Goal: Task Accomplishment & Management: Manage account settings

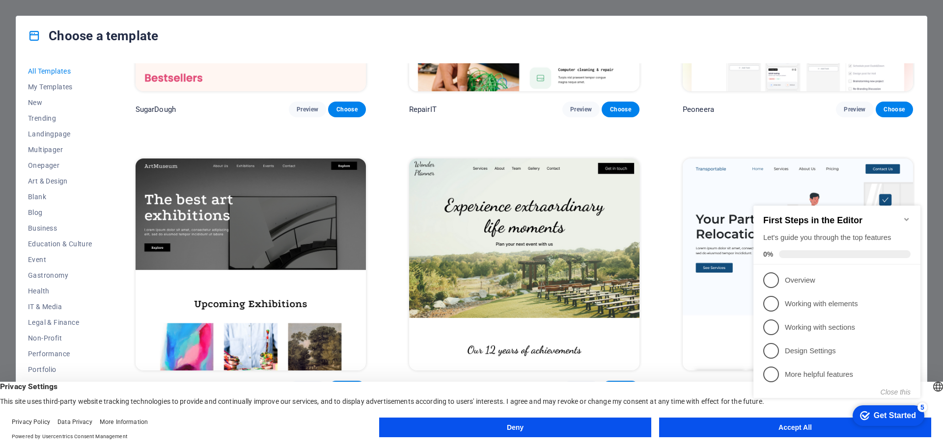
scroll to position [442, 0]
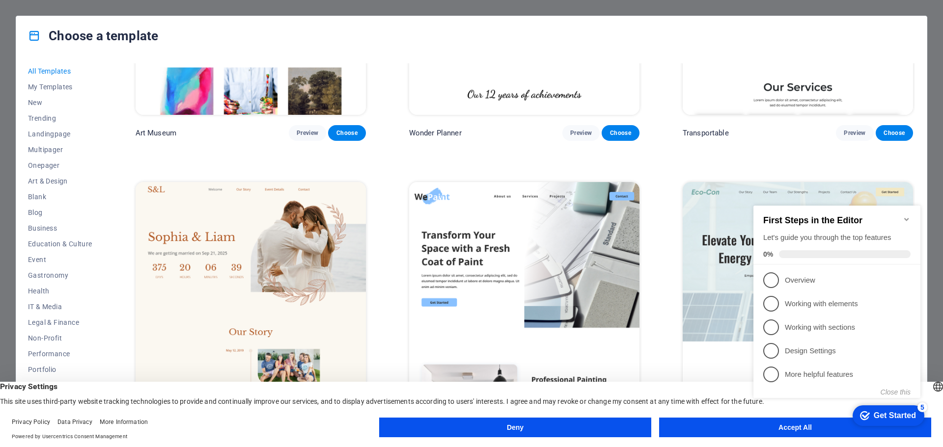
click at [905, 216] on icon "Minimize checklist" at bounding box center [907, 220] width 8 height 8
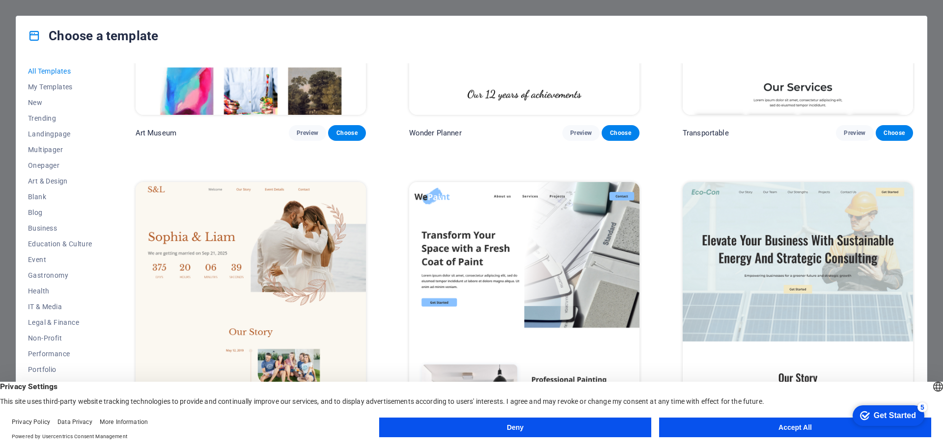
click at [787, 430] on button "Accept All" at bounding box center [795, 428] width 272 height 20
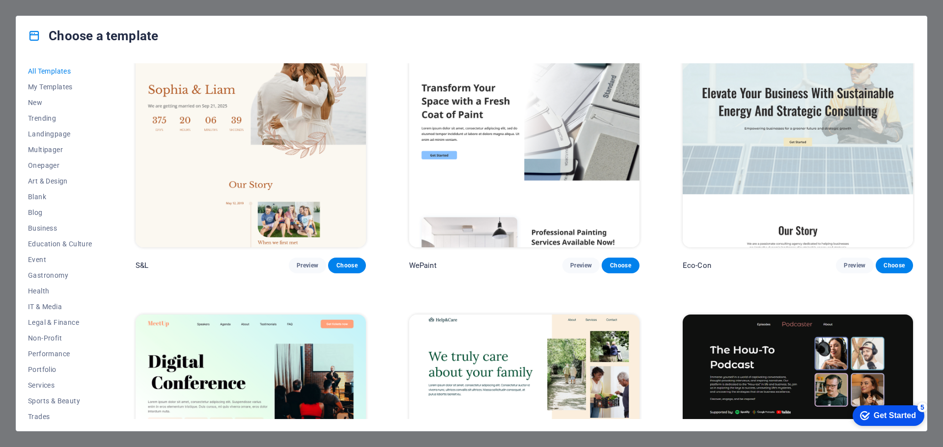
scroll to position [737, 0]
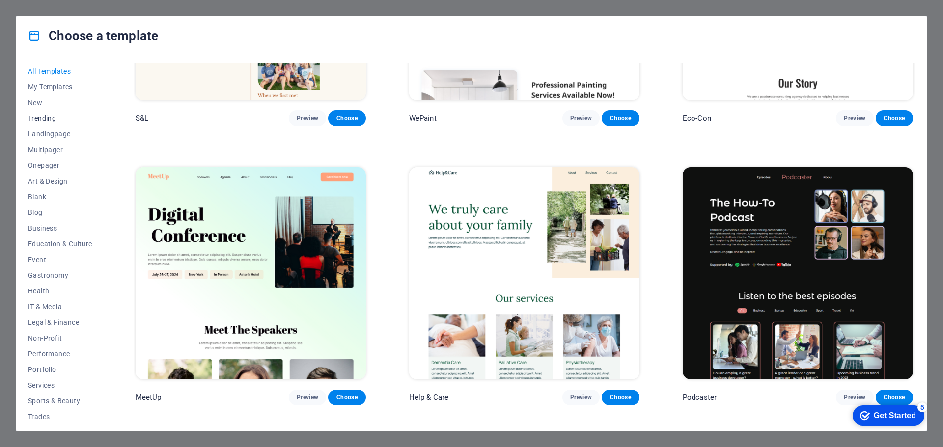
click at [50, 115] on span "Trending" at bounding box center [60, 118] width 64 height 8
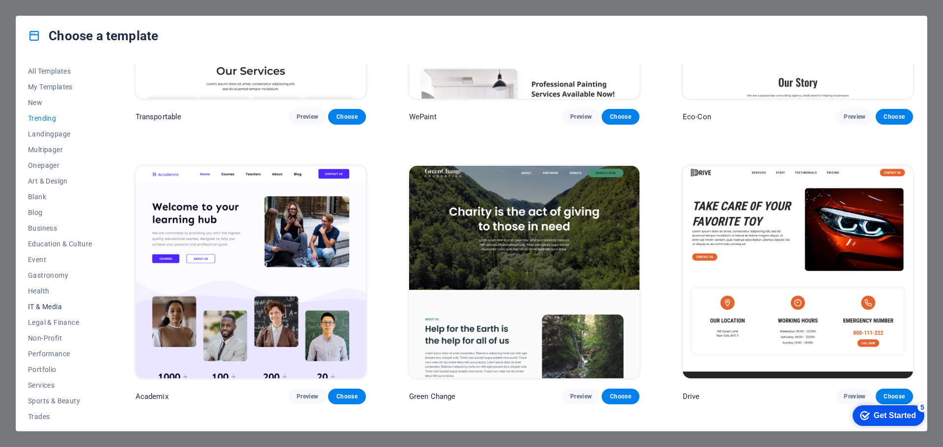
scroll to position [37, 0]
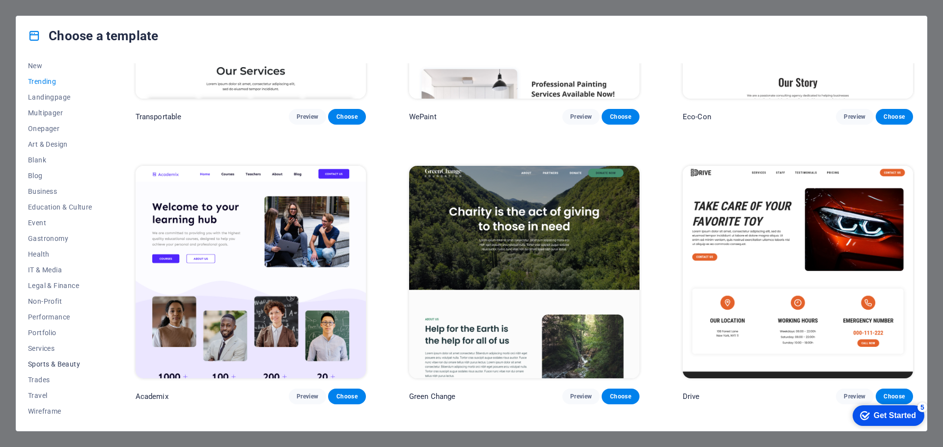
click at [56, 366] on span "Sports & Beauty" at bounding box center [60, 364] width 64 height 8
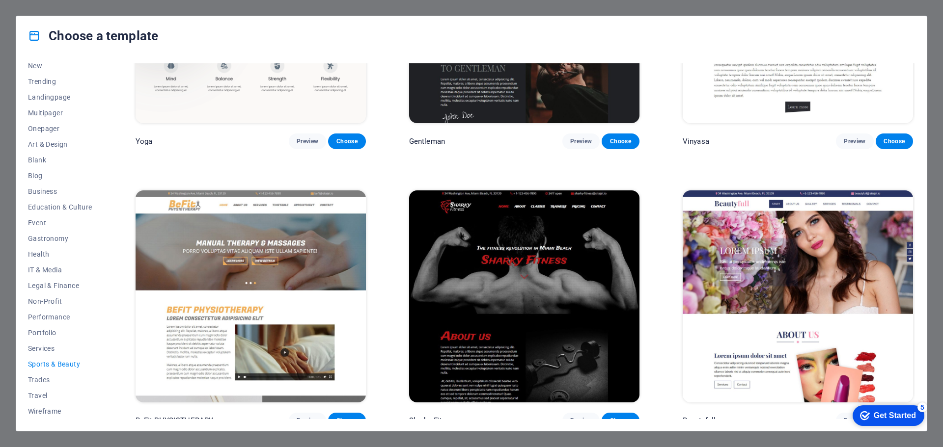
scroll to position [702, 0]
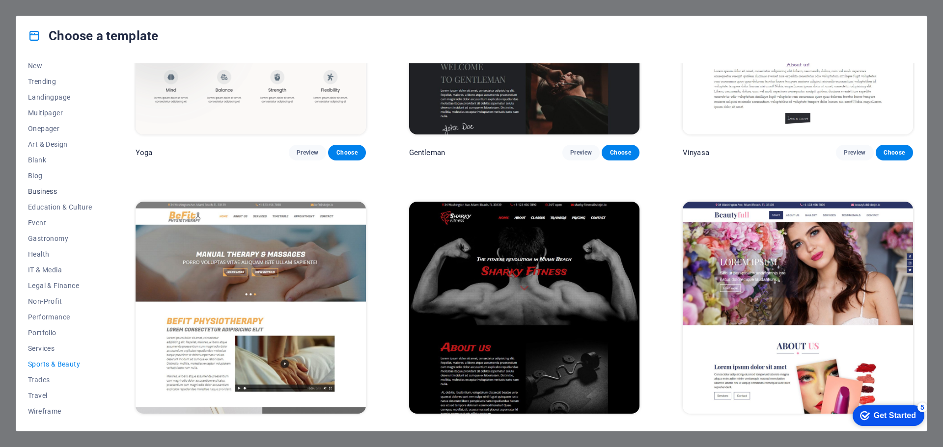
click at [48, 193] on span "Business" at bounding box center [60, 192] width 64 height 8
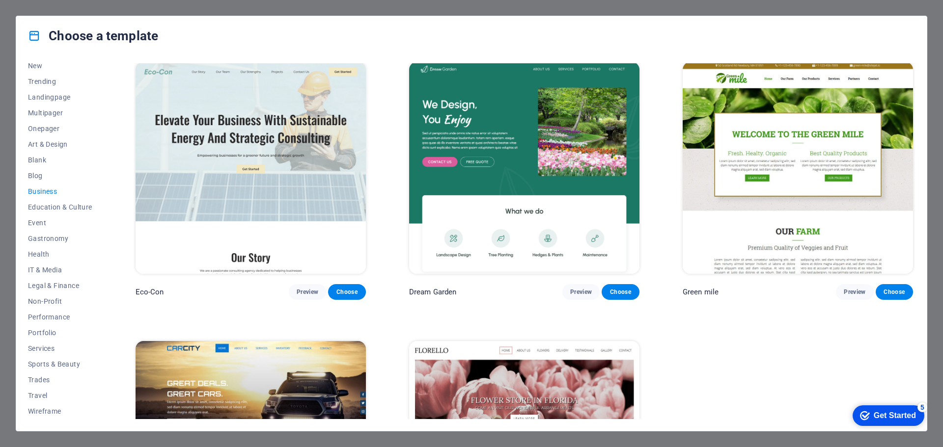
scroll to position [0, 0]
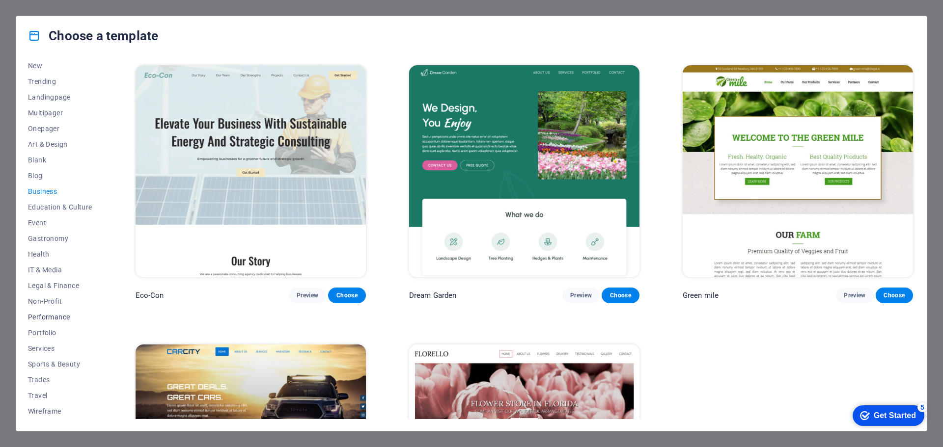
click at [64, 314] on span "Performance" at bounding box center [60, 317] width 64 height 8
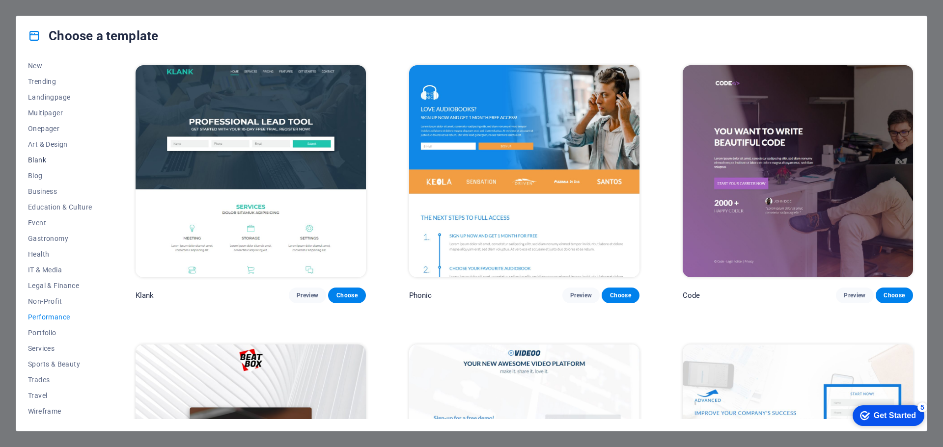
click at [50, 163] on span "Blank" at bounding box center [60, 160] width 64 height 8
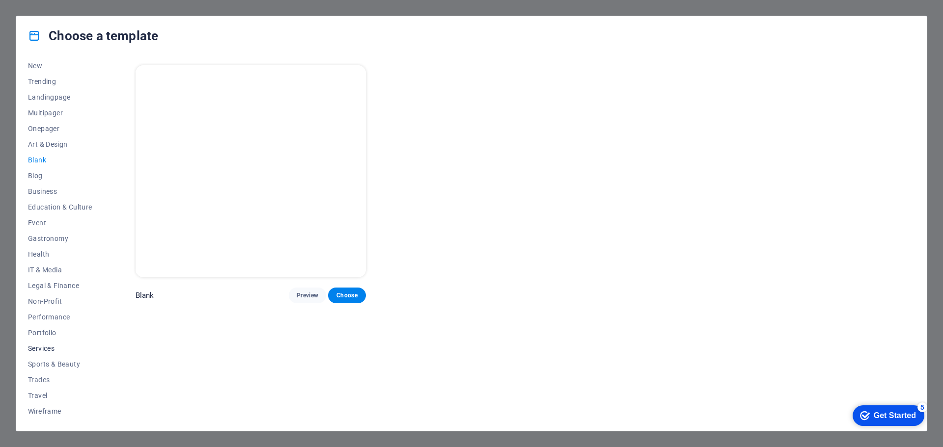
click at [52, 349] on span "Services" at bounding box center [60, 349] width 64 height 8
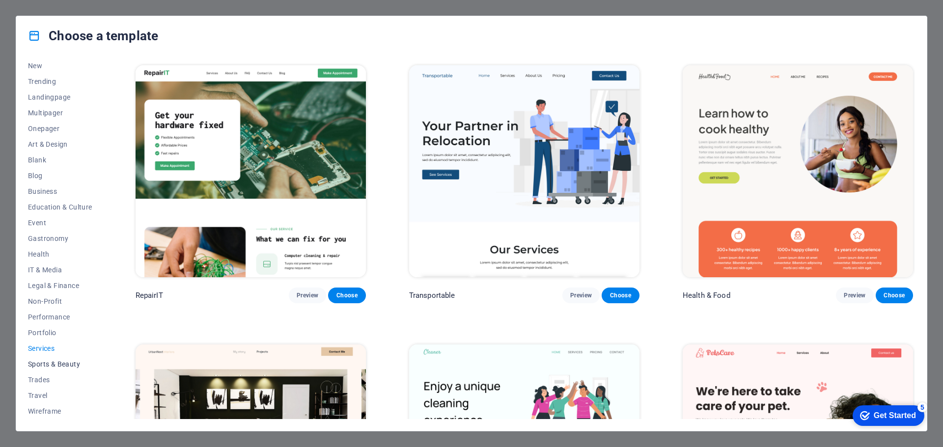
click at [63, 362] on span "Sports & Beauty" at bounding box center [60, 364] width 64 height 8
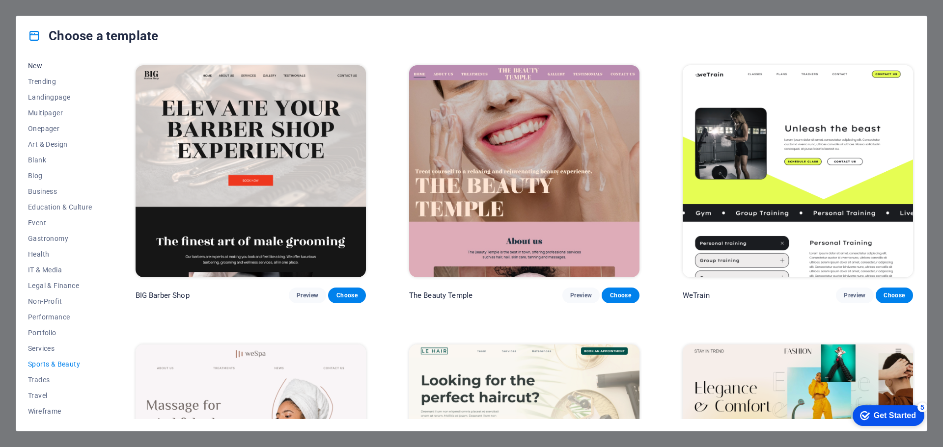
click at [38, 68] on span "New" at bounding box center [60, 66] width 64 height 8
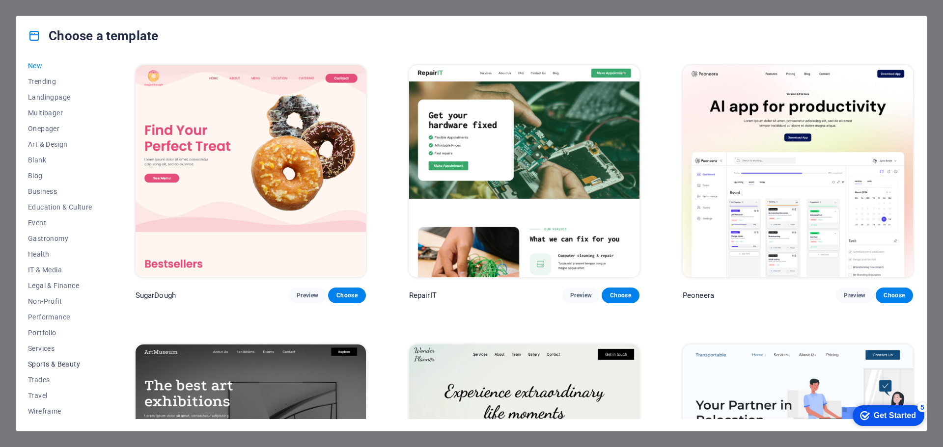
click at [46, 361] on span "Sports & Beauty" at bounding box center [60, 364] width 64 height 8
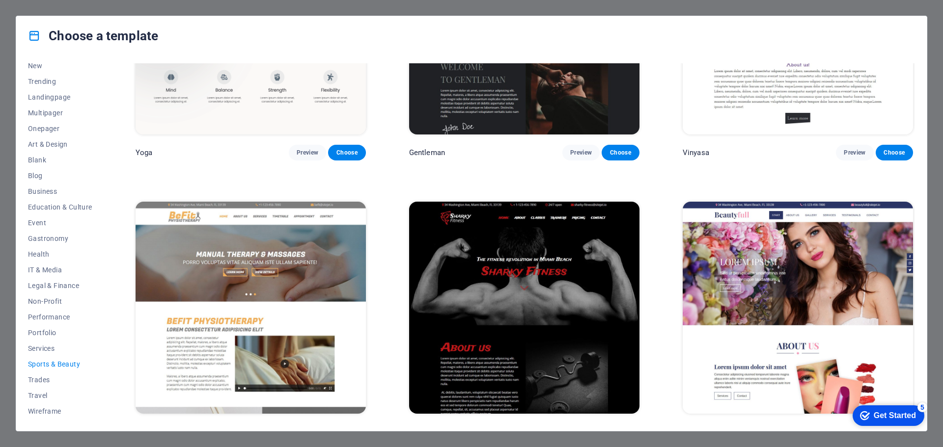
scroll to position [850, 0]
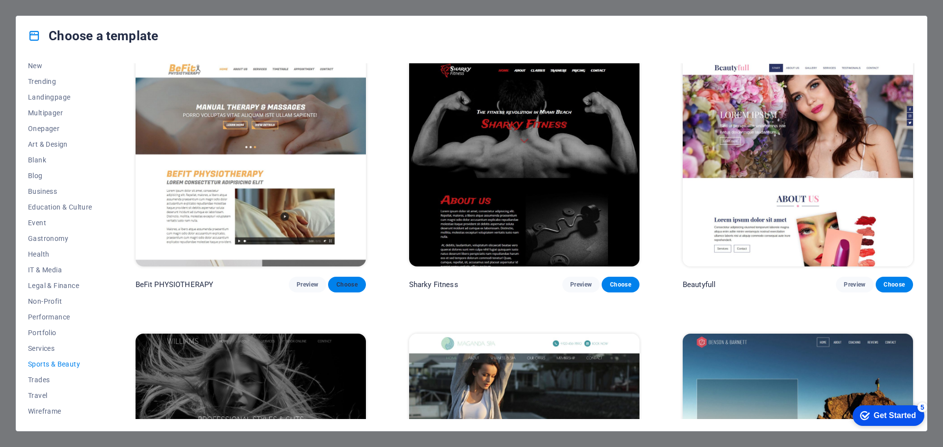
click at [351, 281] on span "Choose" at bounding box center [347, 285] width 22 height 8
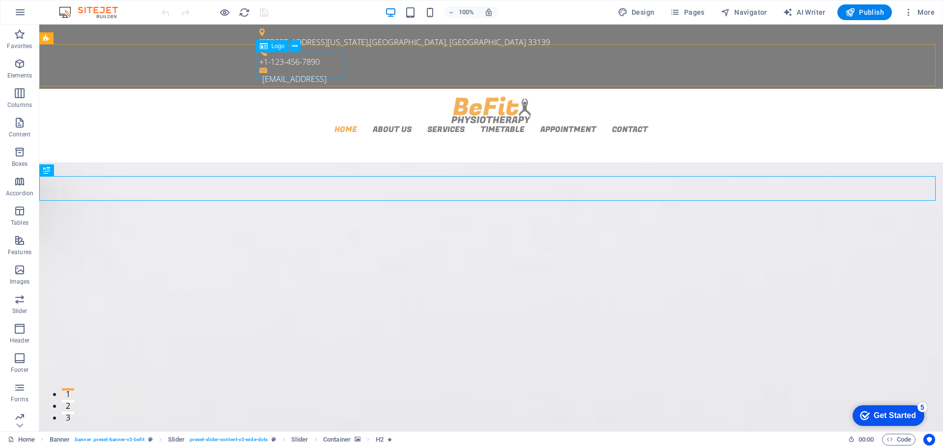
click at [270, 48] on div "Logo" at bounding box center [272, 46] width 33 height 12
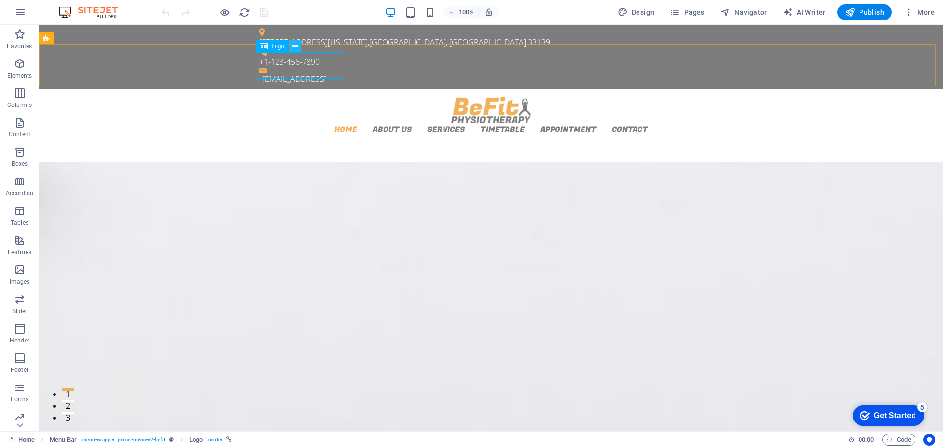
click at [295, 47] on icon at bounding box center [294, 46] width 5 height 10
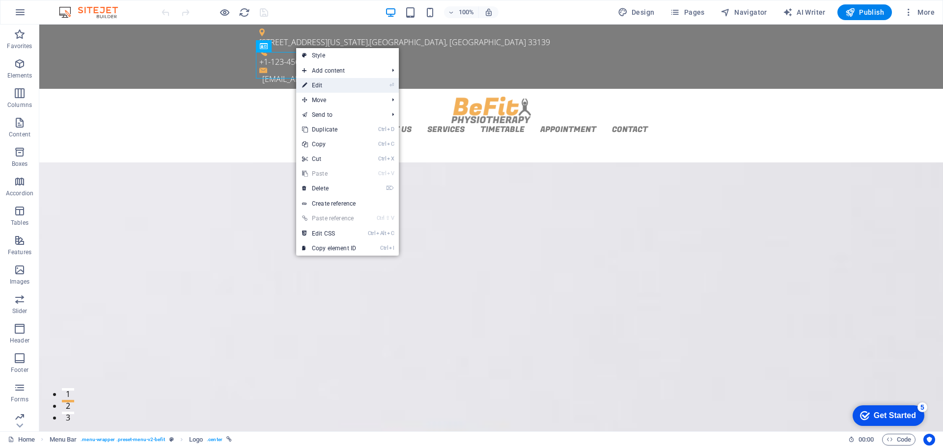
click at [321, 85] on link "⏎ Edit" at bounding box center [329, 85] width 66 height 15
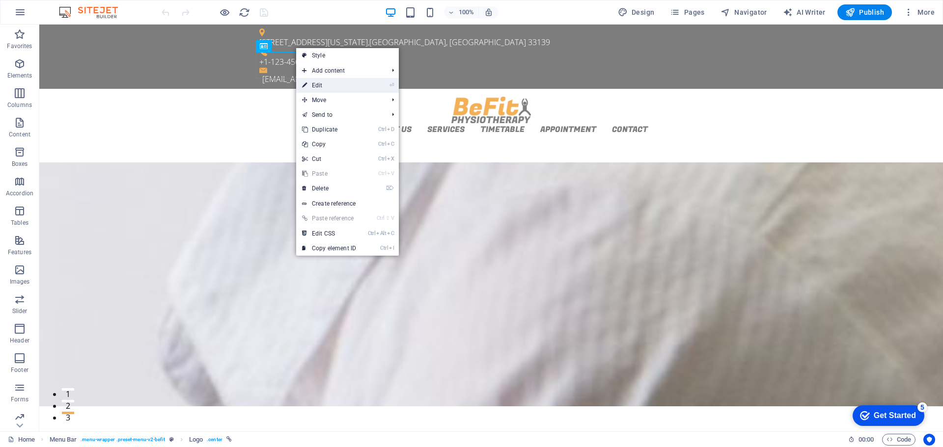
select select "px"
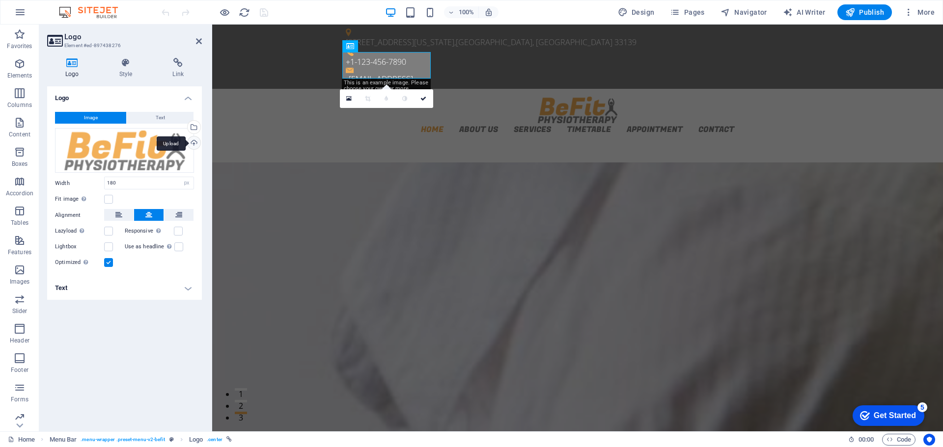
click at [194, 142] on div "Upload" at bounding box center [193, 144] width 15 height 15
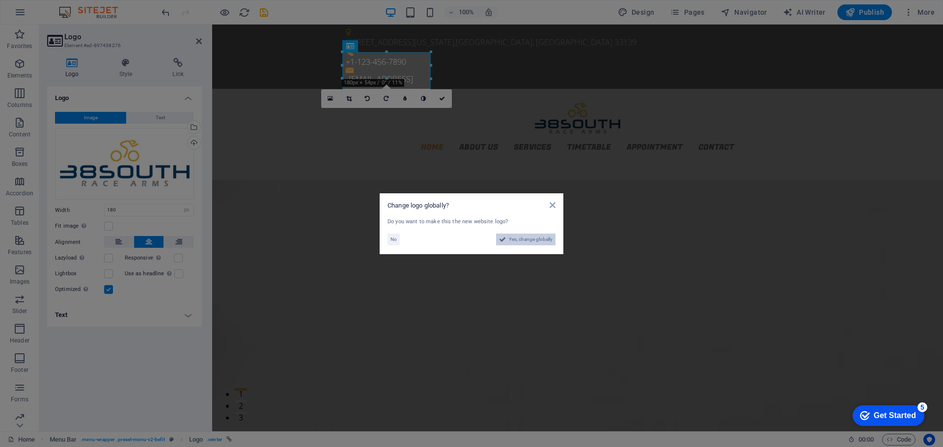
click at [512, 241] on span "Yes, change globally" at bounding box center [531, 240] width 44 height 12
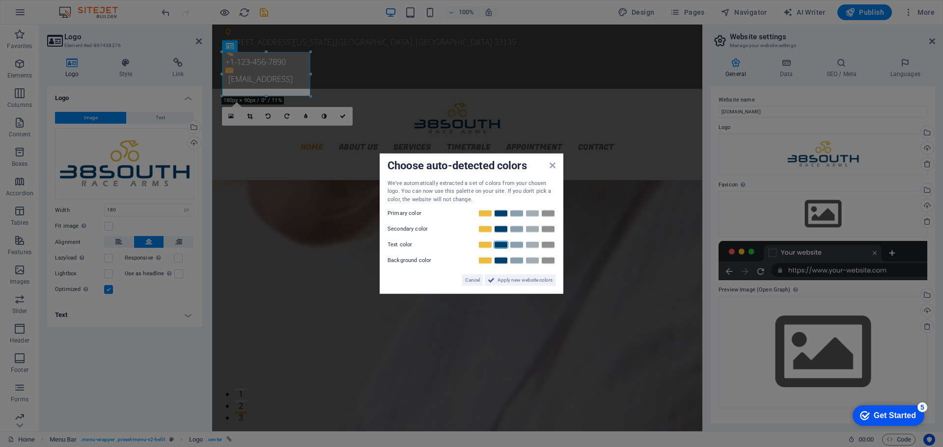
click at [503, 246] on link at bounding box center [501, 245] width 15 height 8
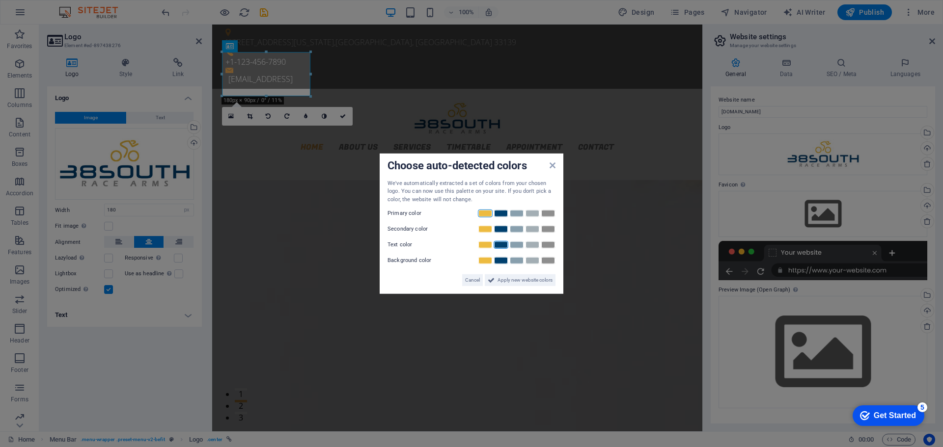
click at [488, 216] on link at bounding box center [485, 214] width 15 height 8
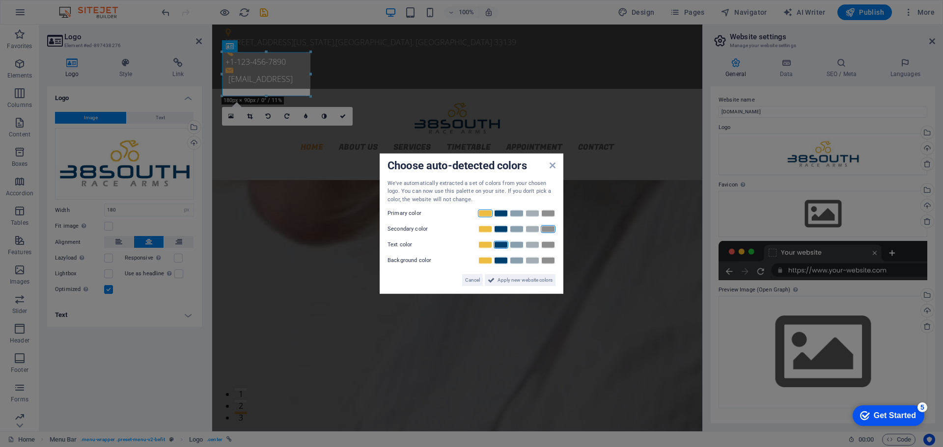
click at [552, 231] on link at bounding box center [548, 229] width 15 height 8
click at [531, 262] on link at bounding box center [532, 261] width 15 height 8
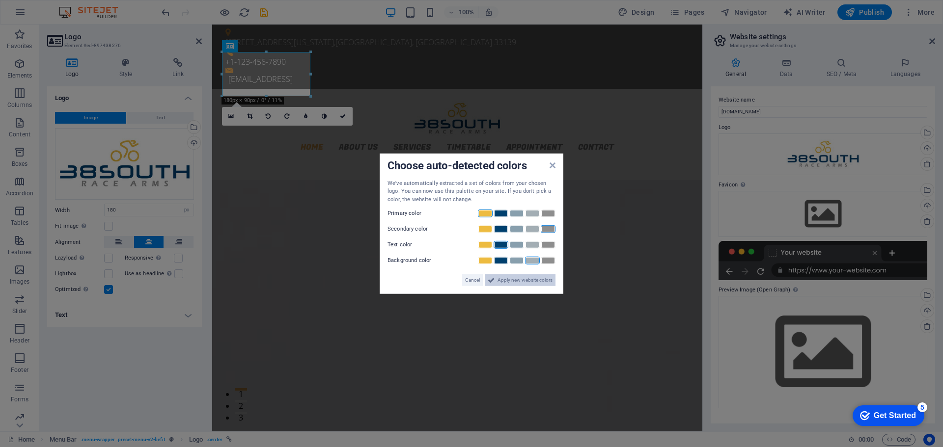
click at [522, 283] on span "Apply new website colors" at bounding box center [524, 280] width 55 height 12
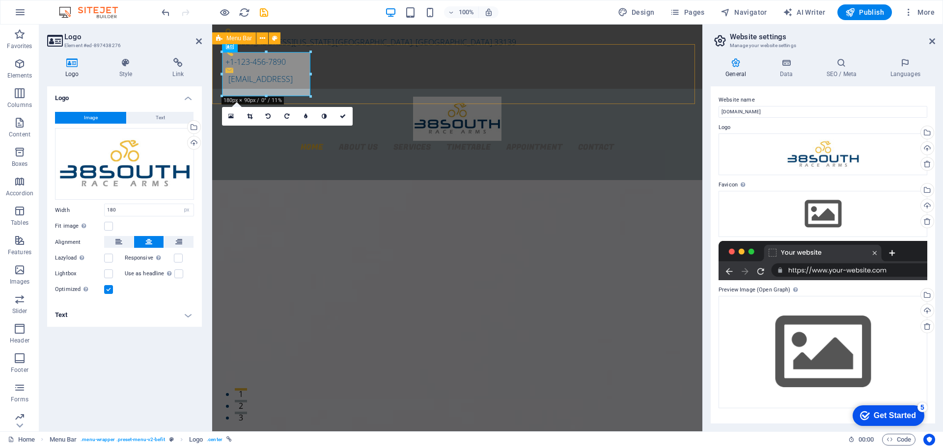
click at [358, 89] on div "Home About us Services Timetable Appointment Contact" at bounding box center [457, 125] width 490 height 72
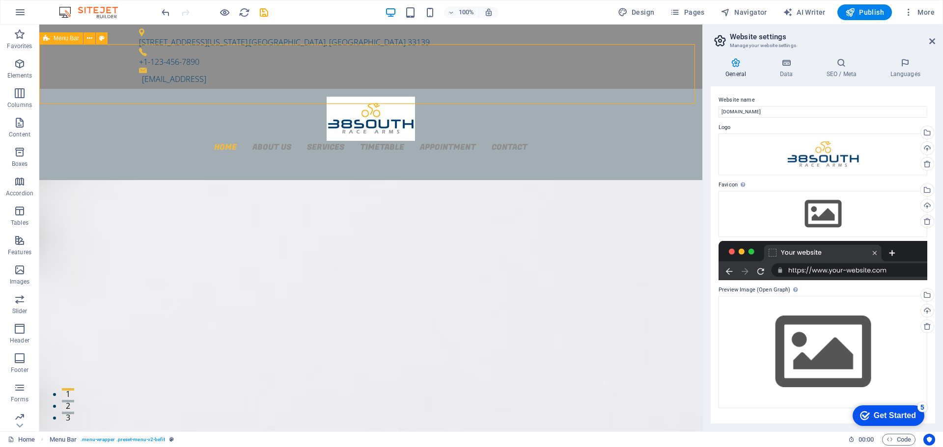
click at [263, 91] on div "Home About us Services Timetable Appointment Contact" at bounding box center [370, 125] width 663 height 72
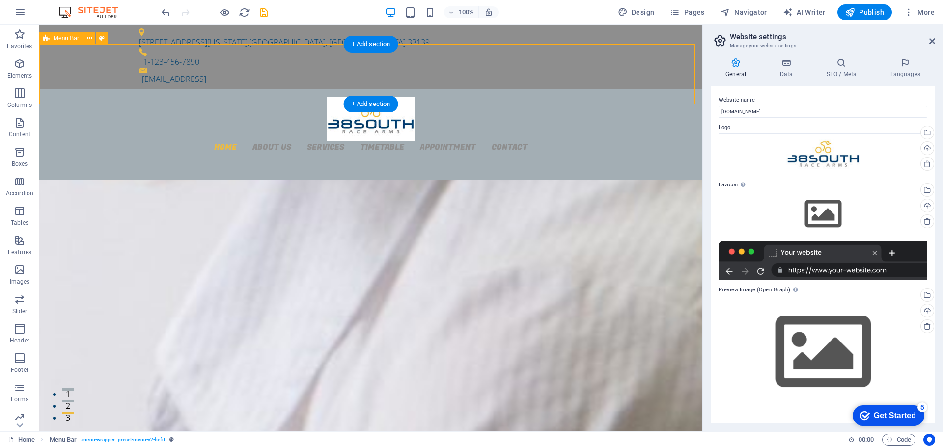
click at [246, 89] on div "Home About us Services Timetable Appointment Contact" at bounding box center [370, 125] width 663 height 72
click at [628, 89] on div "Home About us Services Timetable Appointment Contact" at bounding box center [370, 125] width 663 height 72
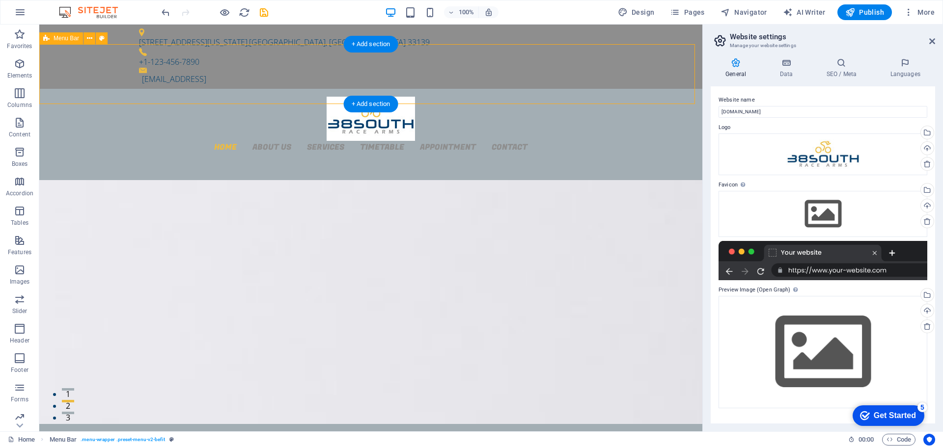
click at [249, 89] on div "Home About us Services Timetable Appointment Contact" at bounding box center [370, 125] width 663 height 72
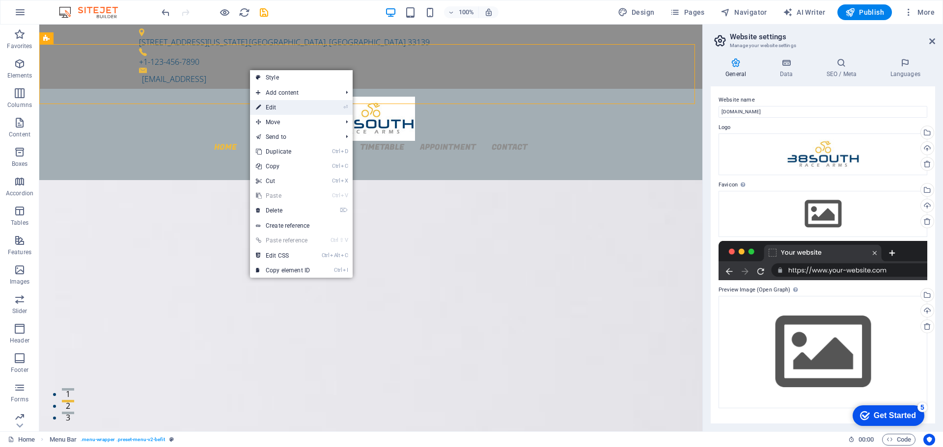
drag, startPoint x: 283, startPoint y: 108, endPoint x: 80, endPoint y: 90, distance: 203.5
click at [283, 108] on link "⏎ Edit" at bounding box center [283, 107] width 66 height 15
select select "header"
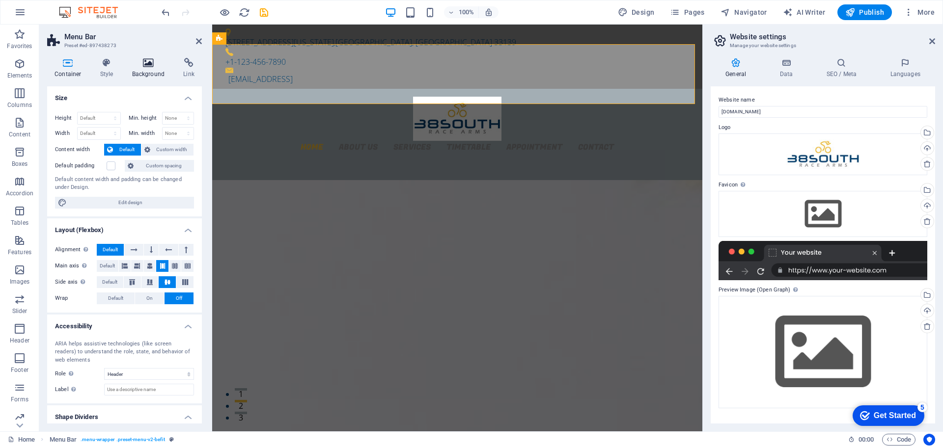
click at [152, 68] on h4 "Background" at bounding box center [151, 68] width 52 height 21
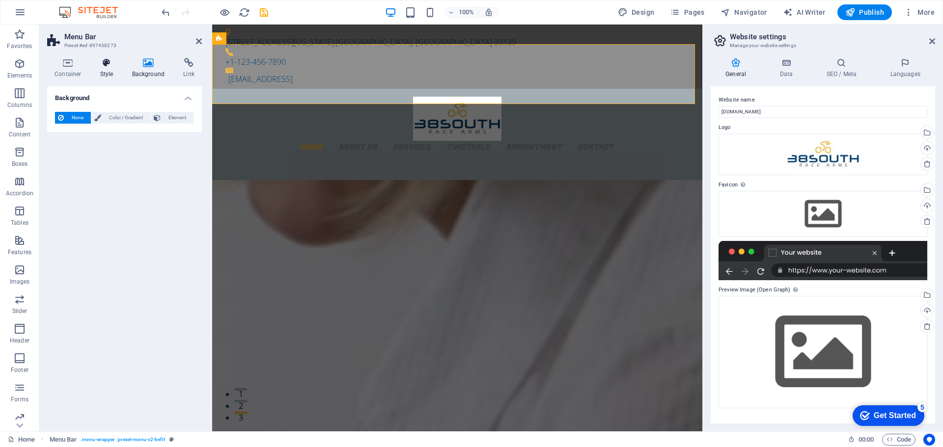
click at [109, 72] on h4 "Style" at bounding box center [109, 68] width 32 height 21
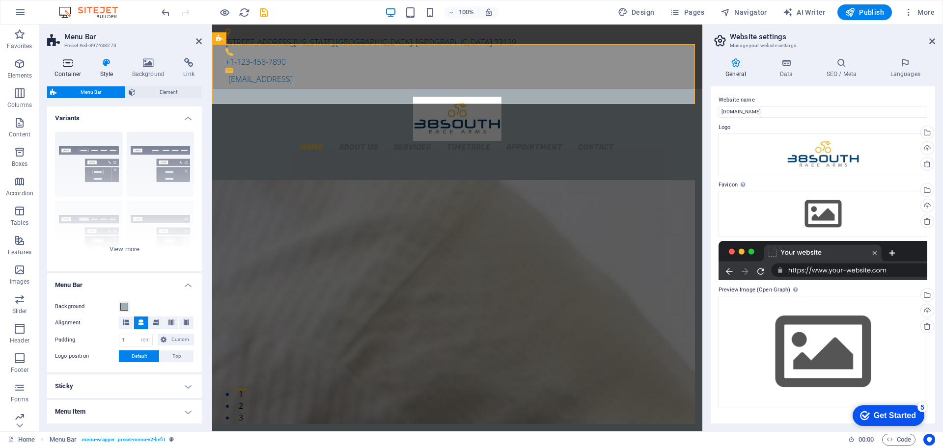
click at [69, 74] on h4 "Container" at bounding box center [70, 68] width 46 height 21
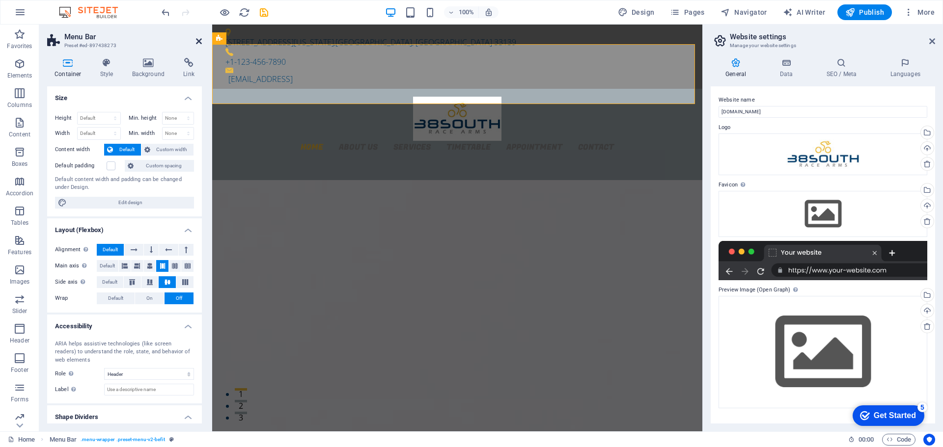
click at [198, 42] on icon at bounding box center [199, 41] width 6 height 8
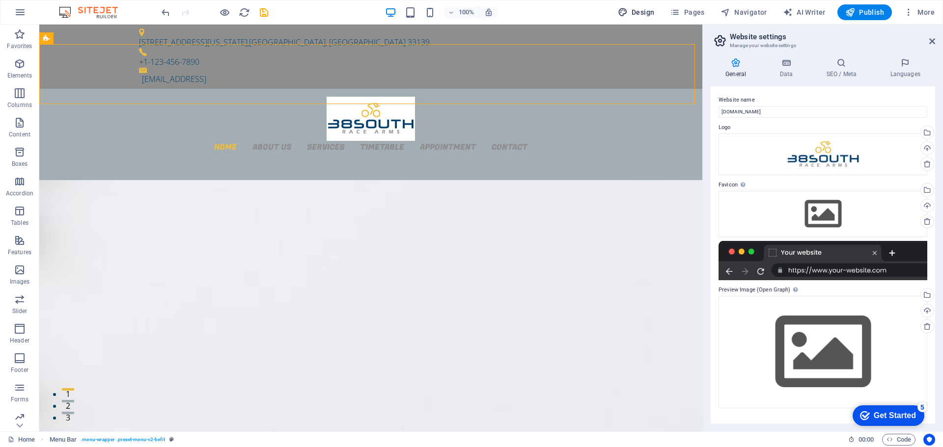
click at [638, 8] on span "Design" at bounding box center [636, 12] width 37 height 10
select select "px"
select select "300"
select select "px"
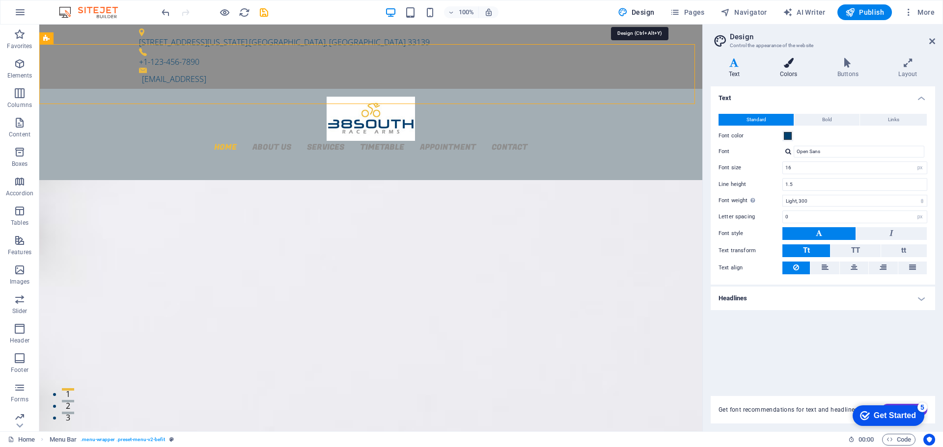
click at [785, 68] on h4 "Colors" at bounding box center [790, 68] width 57 height 21
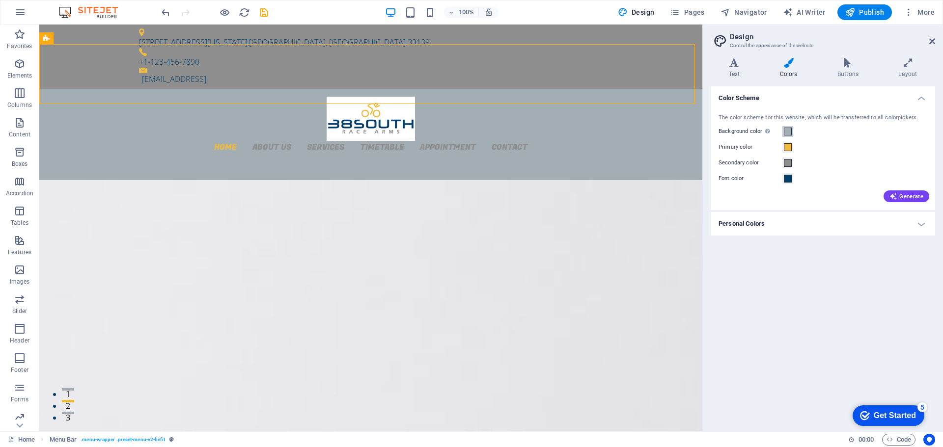
click at [788, 133] on span at bounding box center [788, 132] width 8 height 8
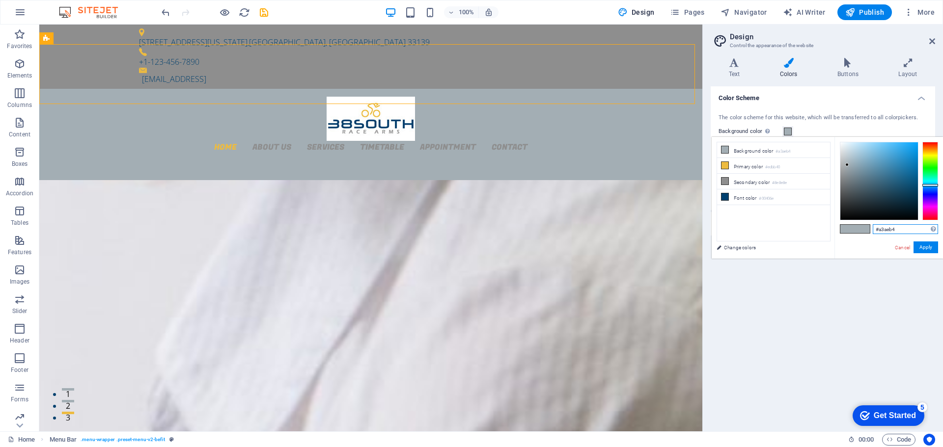
drag, startPoint x: 900, startPoint y: 231, endPoint x: 878, endPoint y: 233, distance: 21.7
click at [878, 233] on input "#a3aeb4" at bounding box center [905, 229] width 65 height 10
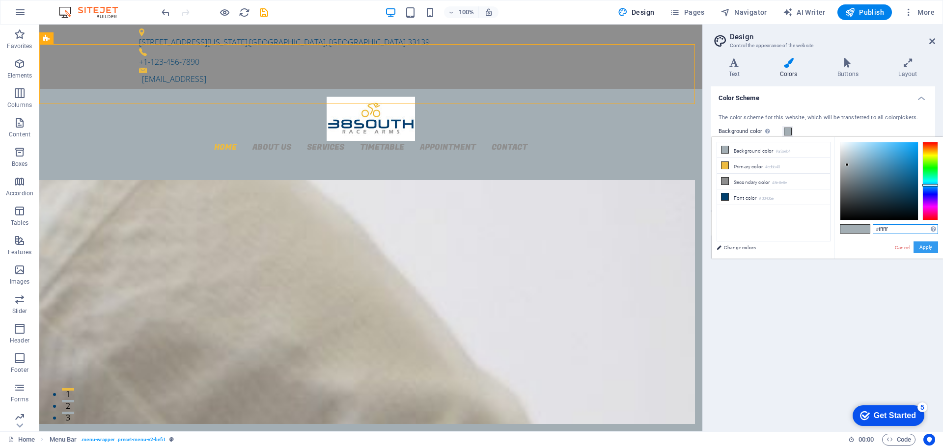
type input "#ffffff"
click at [926, 250] on button "Apply" at bounding box center [925, 248] width 25 height 12
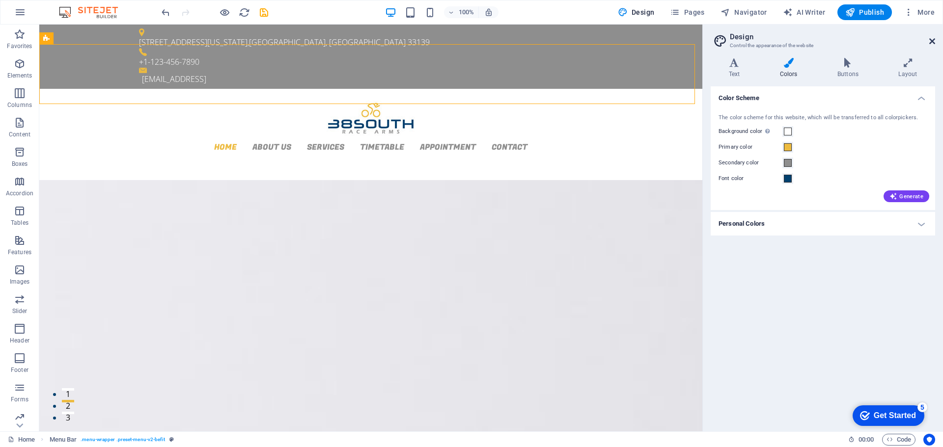
click at [930, 43] on icon at bounding box center [932, 41] width 6 height 8
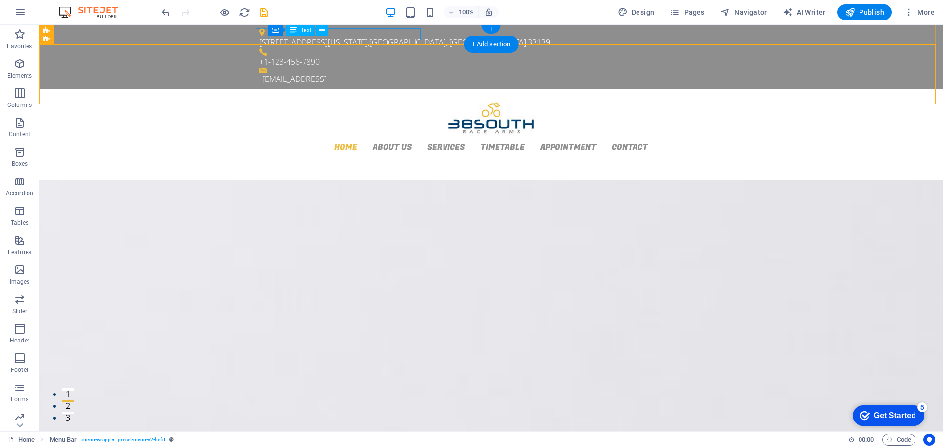
click at [391, 36] on div "[STREET_ADDRESS][US_STATE]" at bounding box center [487, 42] width 456 height 12
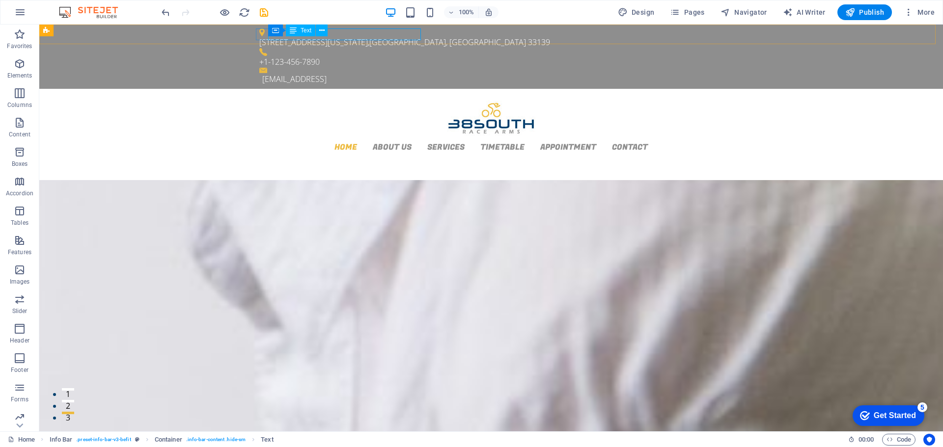
click at [301, 30] on span "Text" at bounding box center [306, 30] width 11 height 6
click at [323, 29] on icon at bounding box center [321, 31] width 5 height 10
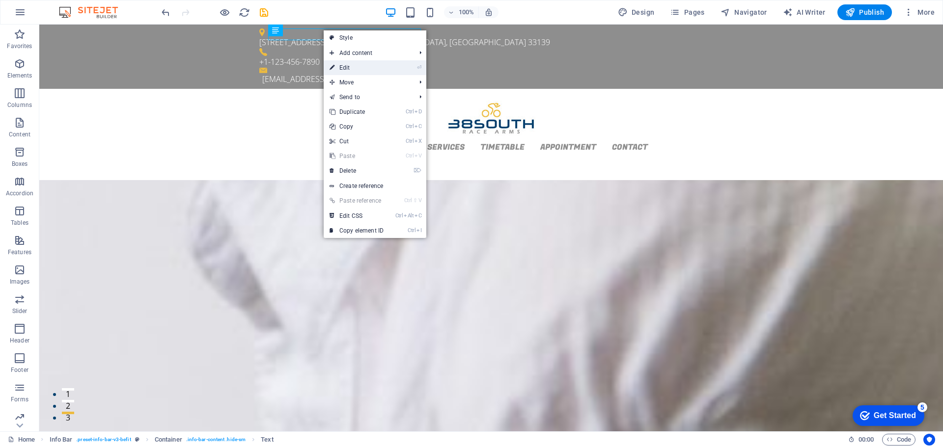
click at [345, 69] on link "⏎ Edit" at bounding box center [357, 67] width 66 height 15
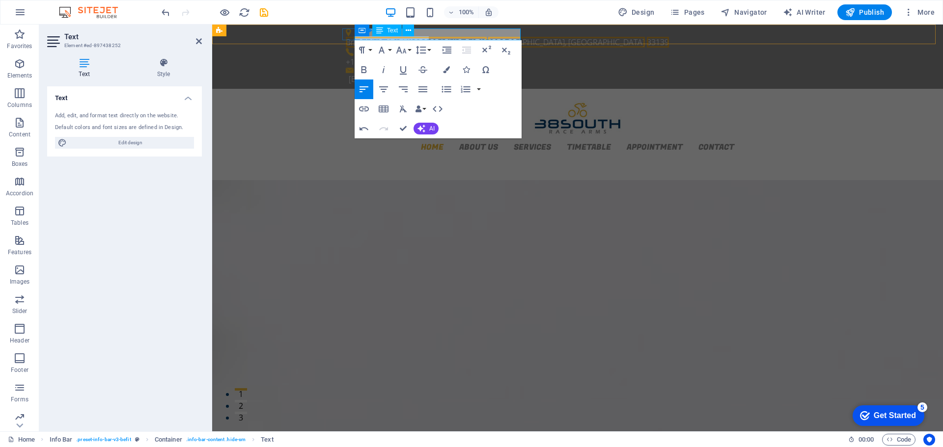
drag, startPoint x: 434, startPoint y: 33, endPoint x: 706, endPoint y: 86, distance: 277.1
click at [363, 37] on span "Bris34 [US_STATE][GEOGRAPHIC_DATA]" at bounding box center [416, 42] width 141 height 11
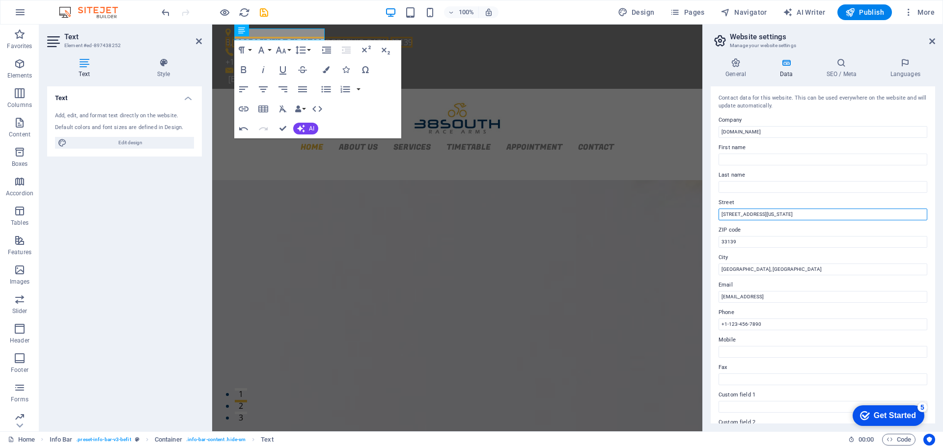
drag, startPoint x: 766, startPoint y: 217, endPoint x: 713, endPoint y: 218, distance: 53.0
click at [713, 218] on div "Contact data for this website. This can be used everywhere on the website and w…" at bounding box center [823, 254] width 224 height 337
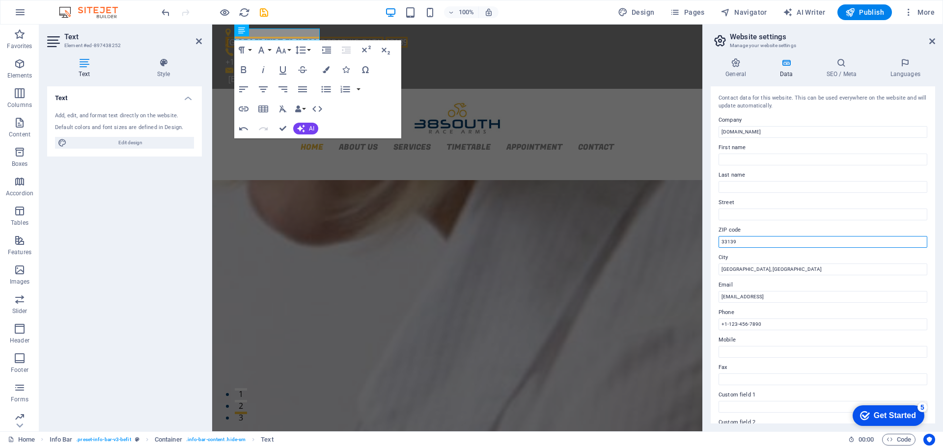
drag, startPoint x: 751, startPoint y: 239, endPoint x: 717, endPoint y: 243, distance: 34.6
click at [717, 243] on div "Contact data for this website. This can be used everywhere on the website and w…" at bounding box center [823, 254] width 224 height 337
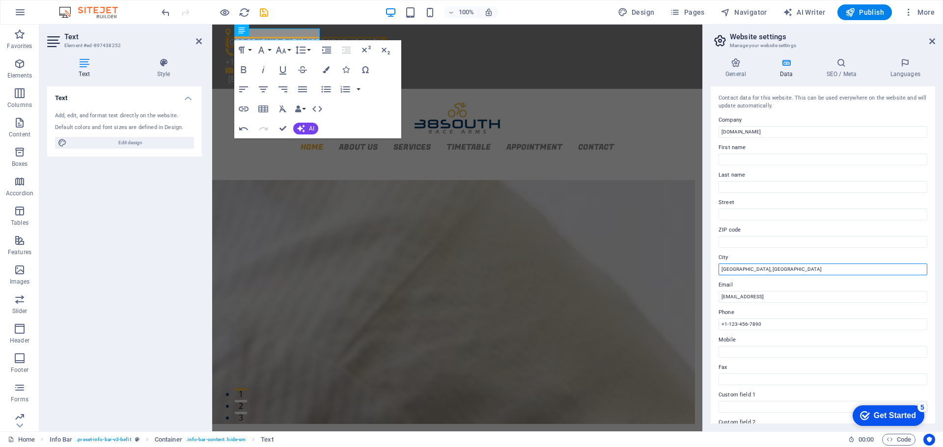
drag, startPoint x: 770, startPoint y: 267, endPoint x: 708, endPoint y: 270, distance: 62.5
click at [708, 270] on div "General Data SEO / Meta Languages Website name [DOMAIN_NAME] Logo Drag files he…" at bounding box center [823, 241] width 240 height 382
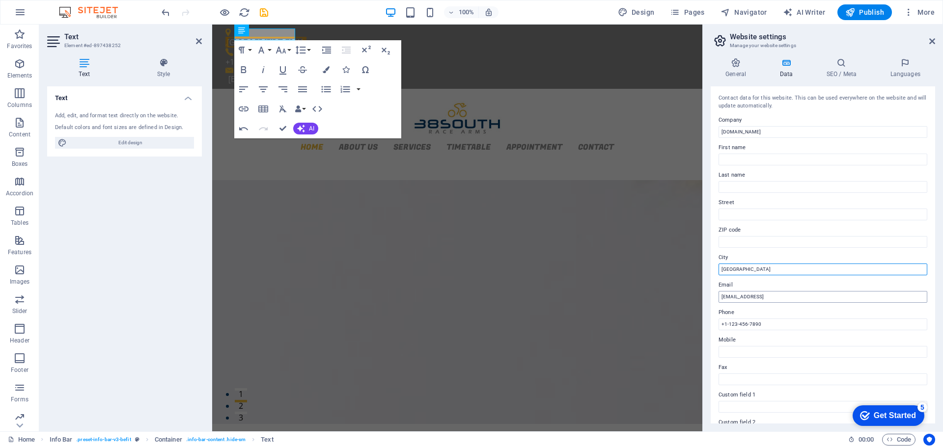
type input "[GEOGRAPHIC_DATA]"
drag, startPoint x: 1064, startPoint y: 322, endPoint x: 599, endPoint y: 297, distance: 466.2
click at [852, 295] on input "[EMAIL_ADDRESS]" at bounding box center [822, 297] width 209 height 12
drag, startPoint x: 1059, startPoint y: 319, endPoint x: 701, endPoint y: 297, distance: 358.7
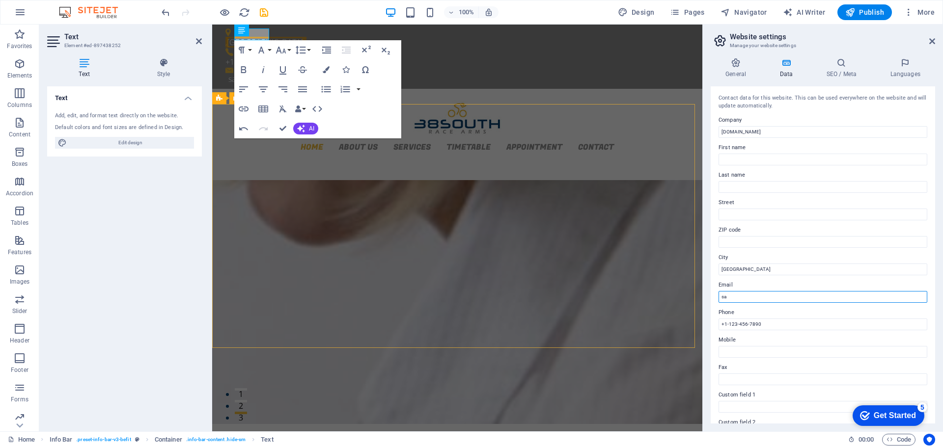
type input "s"
type input "r"
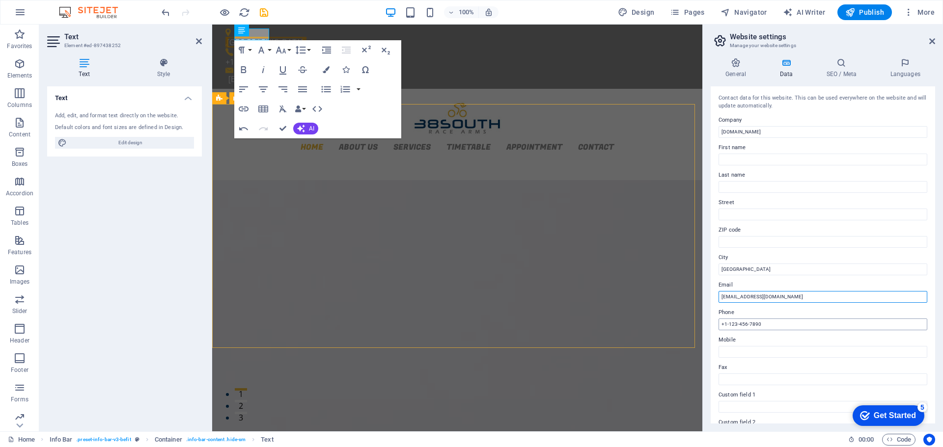
type input "[EMAIL_ADDRESS][DOMAIN_NAME]"
click at [779, 325] on input "+1-123-456-7890" at bounding box center [822, 325] width 209 height 12
drag, startPoint x: 786, startPoint y: 325, endPoint x: 724, endPoint y: 321, distance: 61.5
click at [725, 322] on input "+1-123-456-7890" at bounding box center [822, 325] width 209 height 12
type input "[PHONE_NUMBER]"
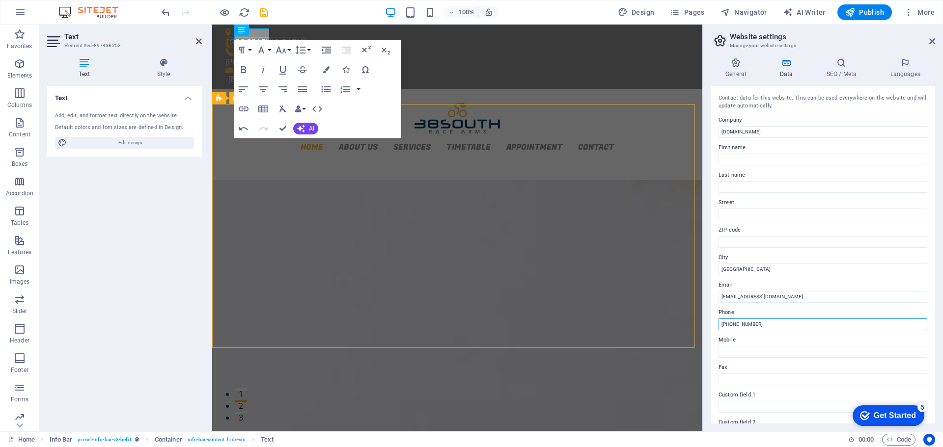
drag, startPoint x: 979, startPoint y: 348, endPoint x: 686, endPoint y: 328, distance: 293.9
click at [755, 357] on input "Mobile" at bounding box center [822, 352] width 209 height 12
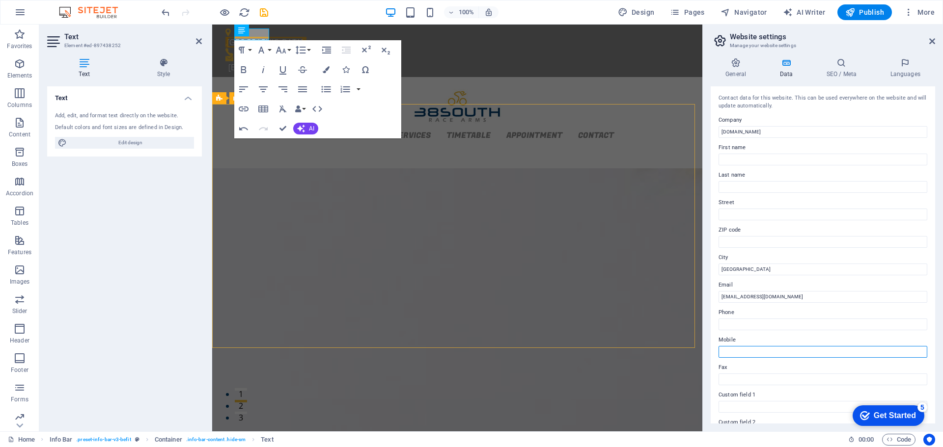
paste input "[PHONE_NUMBER]"
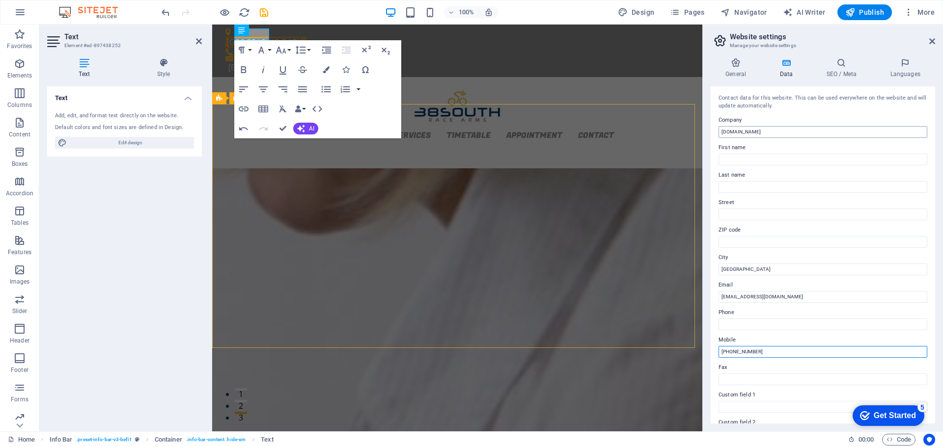
type input "[PHONE_NUMBER]"
drag, startPoint x: 975, startPoint y: 155, endPoint x: 693, endPoint y: 133, distance: 283.2
type input "RACE ARMS"
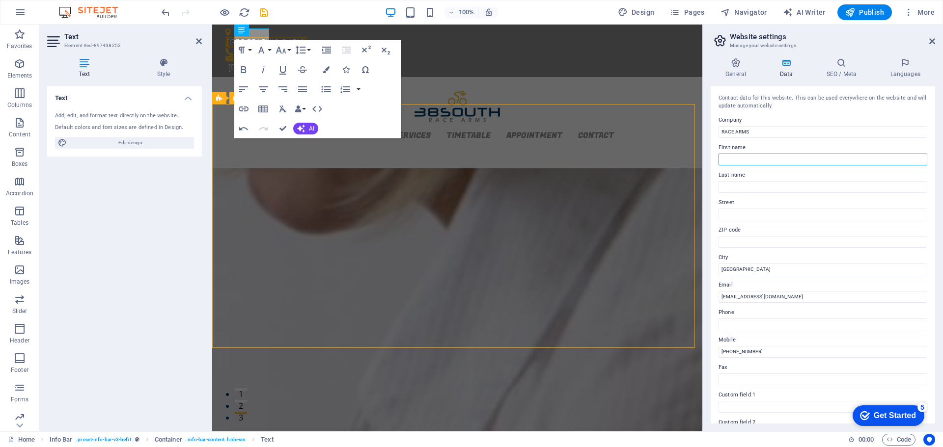
click at [802, 156] on input "First name" at bounding box center [822, 160] width 209 height 12
click at [746, 66] on icon at bounding box center [736, 63] width 50 height 10
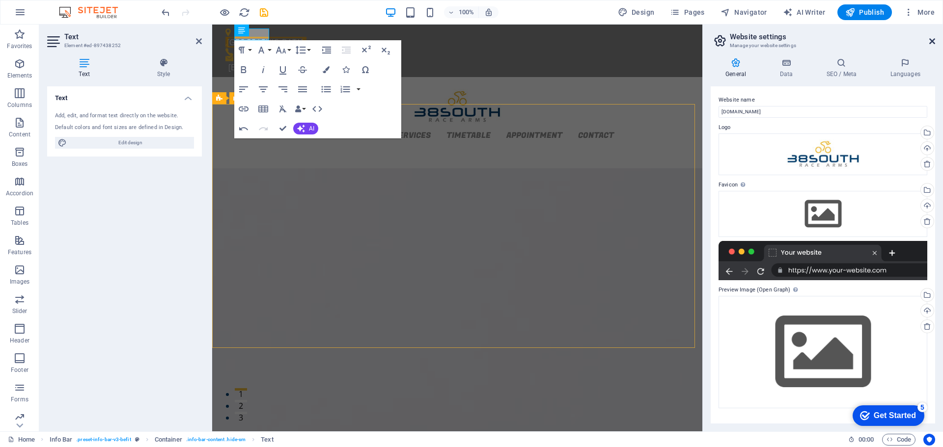
click at [933, 41] on icon at bounding box center [932, 41] width 6 height 8
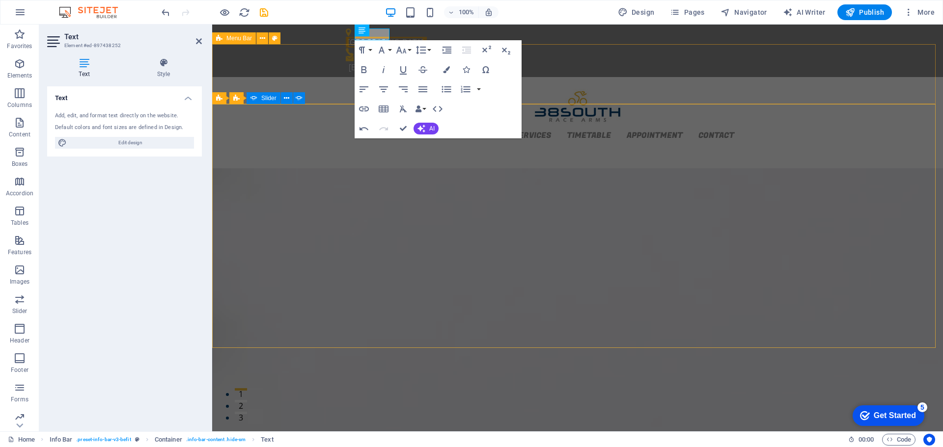
click at [612, 93] on div "Home About us Services Timetable Appointment Contact" at bounding box center [577, 113] width 731 height 72
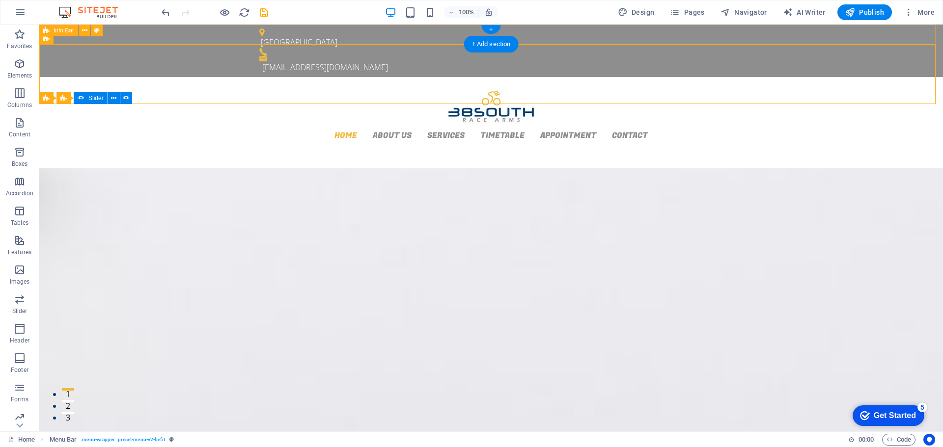
click at [407, 33] on div ", [GEOGRAPHIC_DATA] [EMAIL_ADDRESS][DOMAIN_NAME]" at bounding box center [491, 51] width 904 height 53
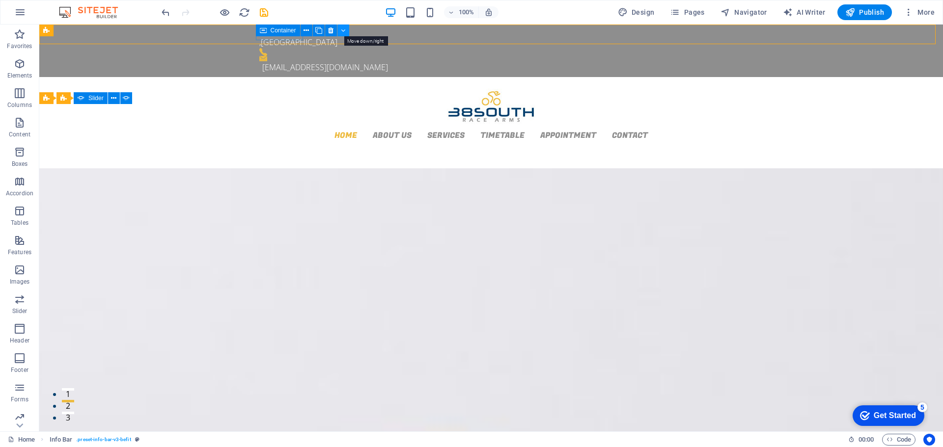
click at [342, 32] on icon at bounding box center [343, 31] width 4 height 10
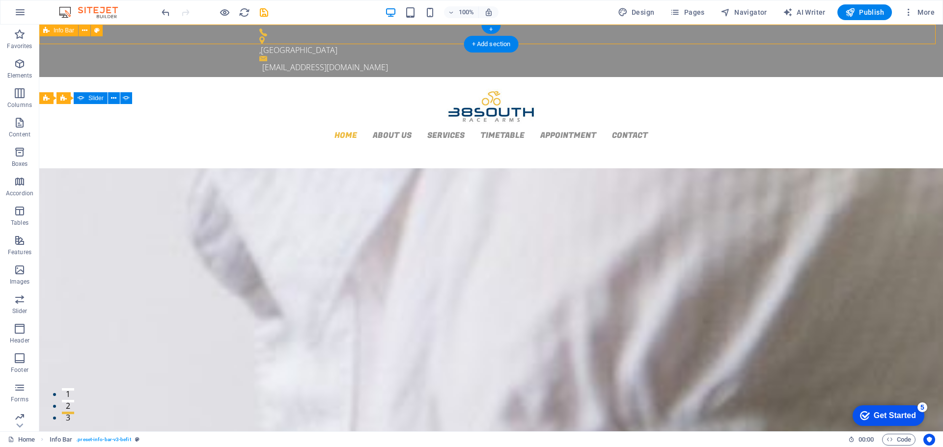
drag, startPoint x: 379, startPoint y: 31, endPoint x: 478, endPoint y: 55, distance: 102.2
click at [379, 31] on div ", [GEOGRAPHIC_DATA] [EMAIL_ADDRESS][DOMAIN_NAME]" at bounding box center [491, 51] width 904 height 53
click at [535, 34] on div "Container" at bounding box center [481, 31] width 112 height 12
click at [433, 38] on div ", [GEOGRAPHIC_DATA]" at bounding box center [487, 46] width 456 height 20
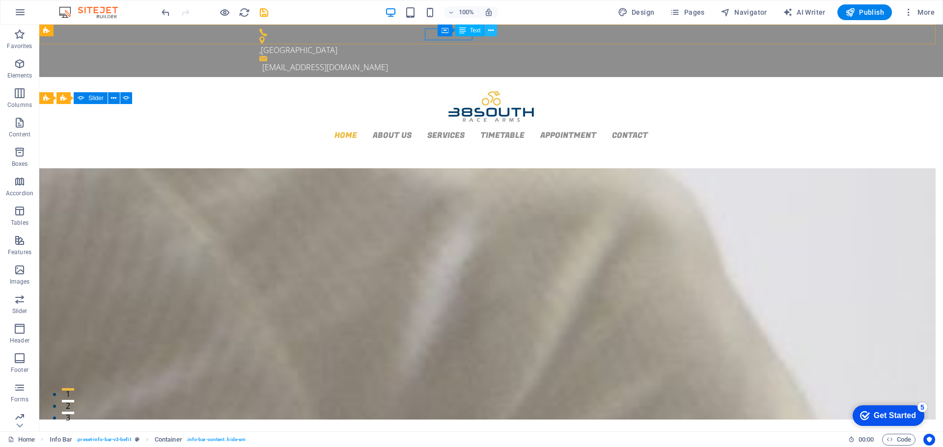
click at [491, 31] on icon at bounding box center [490, 31] width 5 height 10
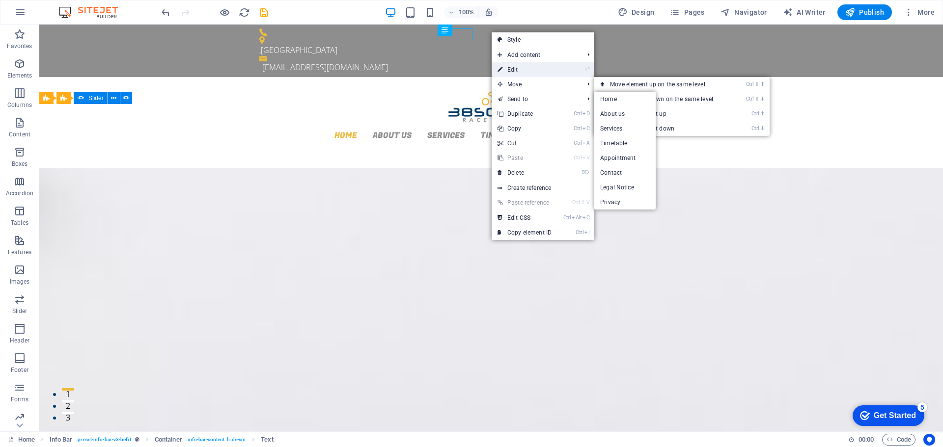
drag, startPoint x: 599, startPoint y: 119, endPoint x: 512, endPoint y: 63, distance: 103.1
click at [512, 63] on link "⏎ Edit" at bounding box center [525, 69] width 66 height 15
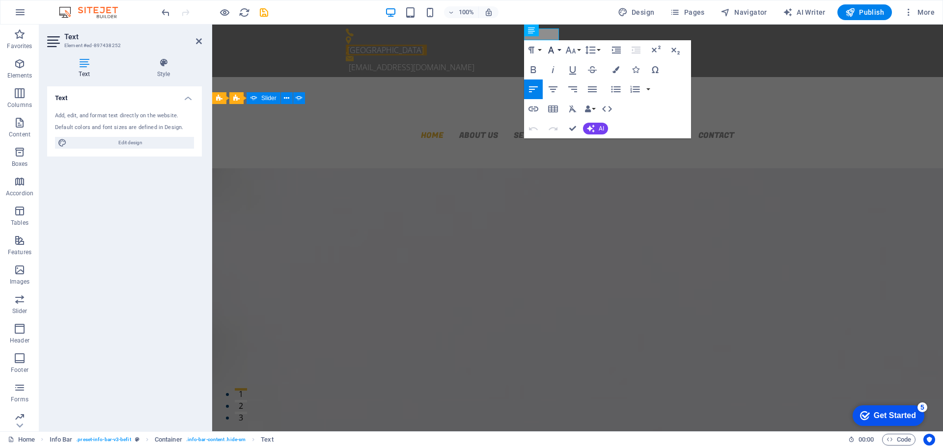
click at [555, 41] on button "Font Family" at bounding box center [553, 50] width 19 height 20
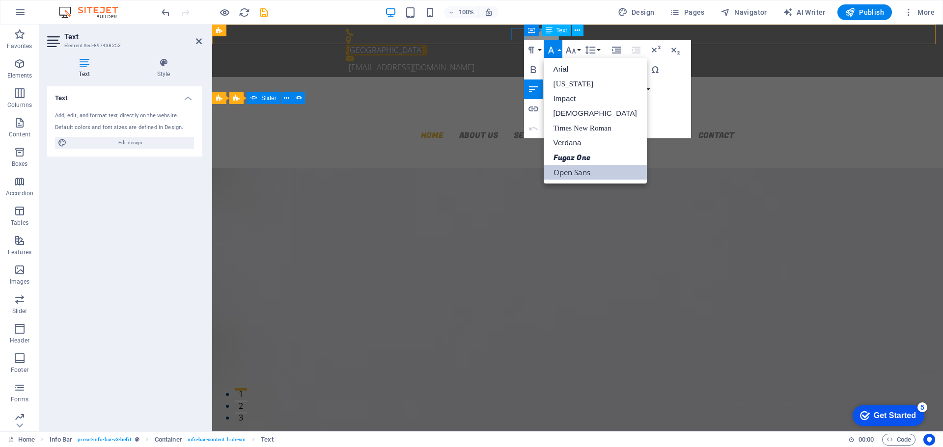
click at [554, 34] on div "Text" at bounding box center [556, 31] width 29 height 12
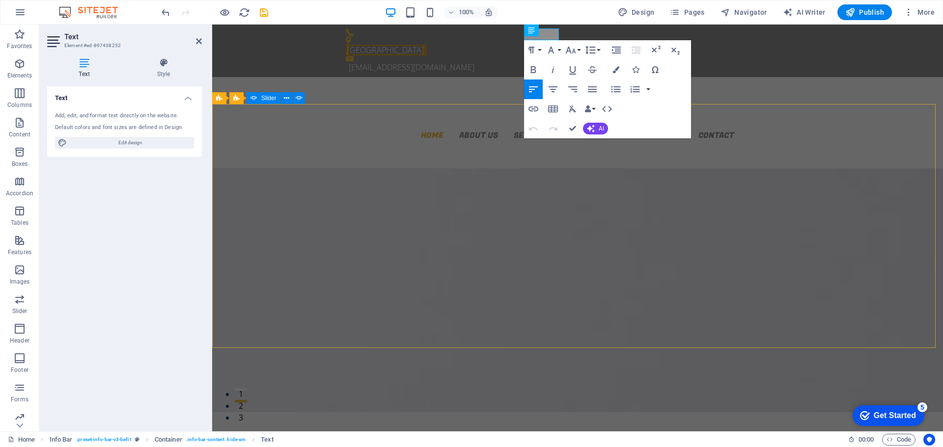
click at [776, 149] on div "Welcome to RACE ARMS Lorem Ipsum is simply dummy text of the printing Learn mor…" at bounding box center [577, 290] width 731 height 283
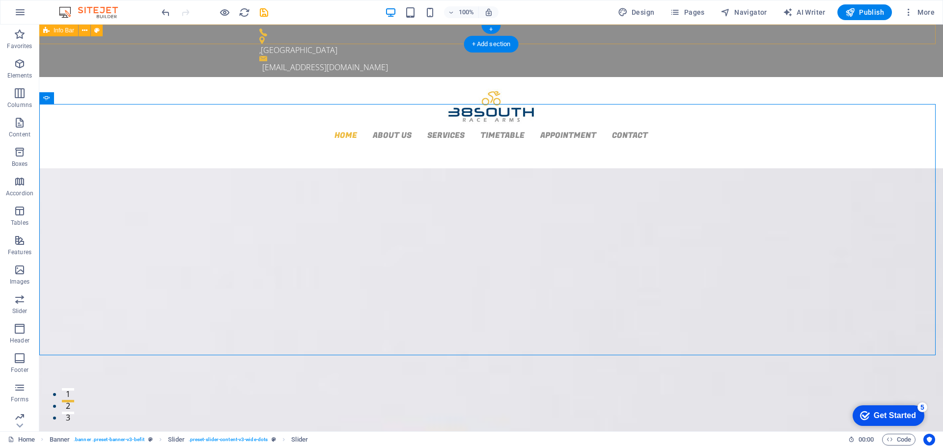
click at [0, 0] on div "Container" at bounding box center [0, 0] width 0 height 0
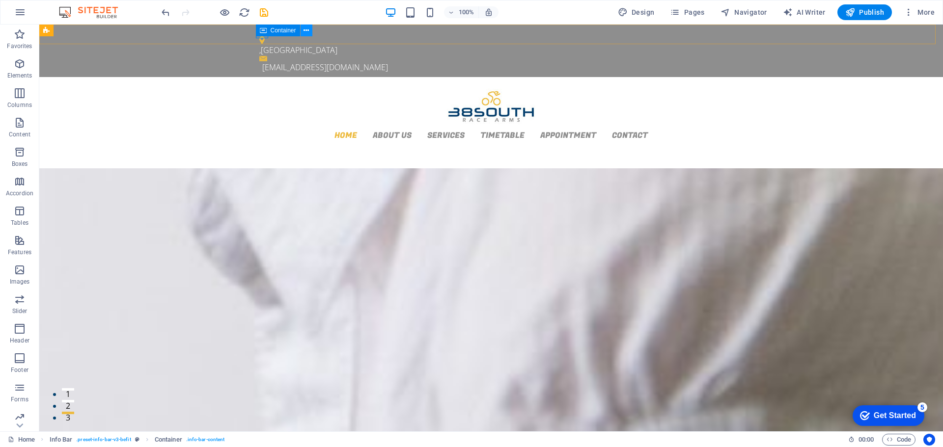
click at [306, 32] on icon at bounding box center [305, 31] width 5 height 10
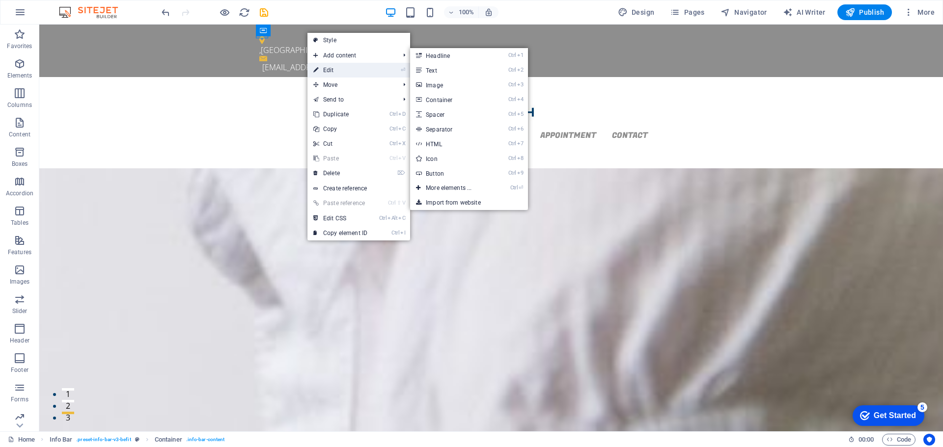
drag, startPoint x: 324, startPoint y: 68, endPoint x: 122, endPoint y: 44, distance: 202.8
click at [324, 68] on link "⏎ Edit" at bounding box center [340, 70] width 66 height 15
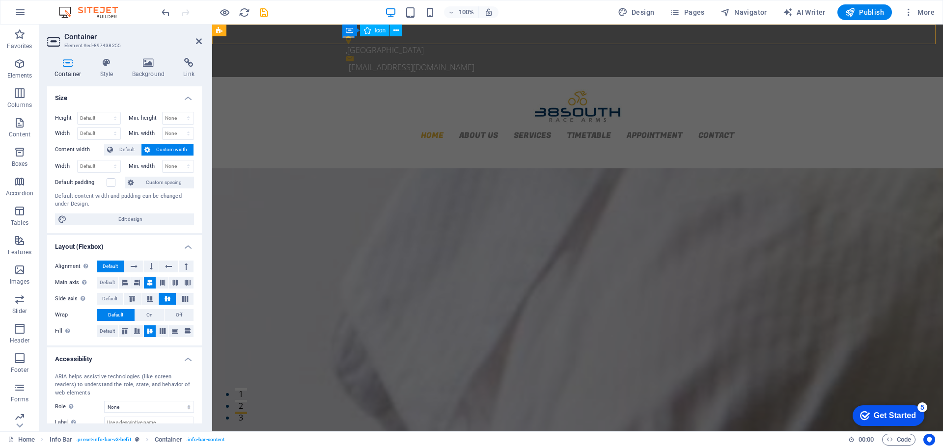
click at [348, 36] on figure at bounding box center [574, 32] width 456 height 8
click at [0, 0] on div "Container" at bounding box center [0, 0] width 0 height 0
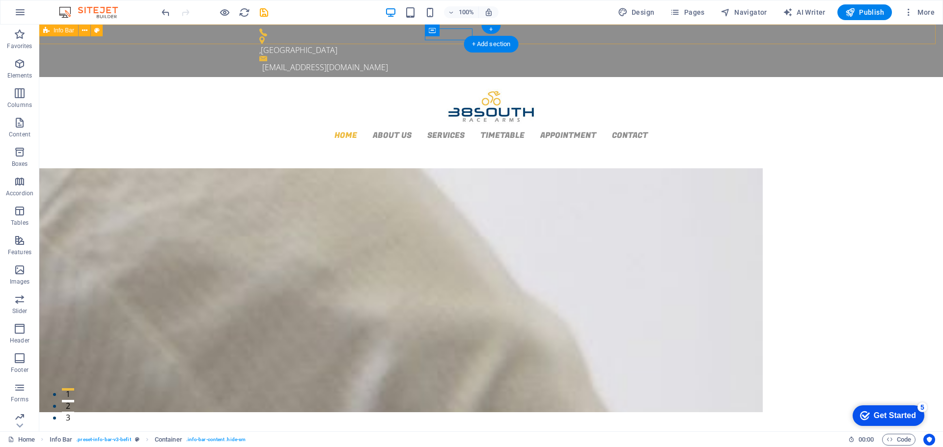
click at [539, 39] on div ", [GEOGRAPHIC_DATA] [EMAIL_ADDRESS][DOMAIN_NAME]" at bounding box center [491, 51] width 904 height 53
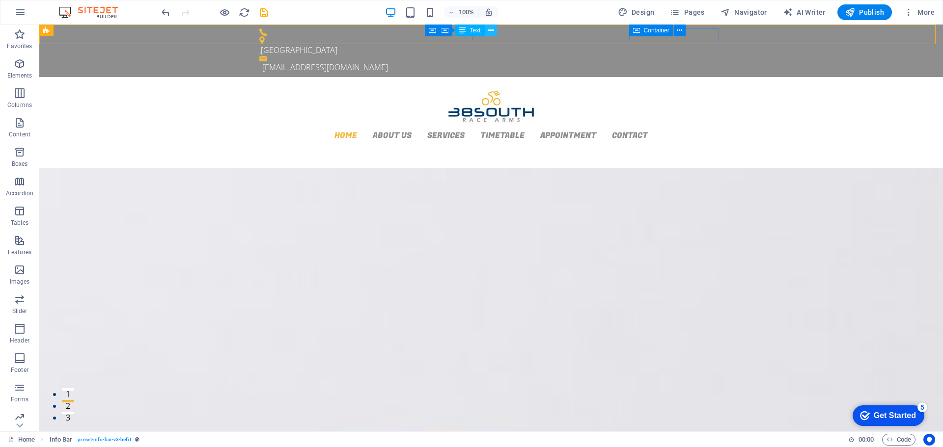
click at [491, 33] on icon at bounding box center [490, 31] width 5 height 10
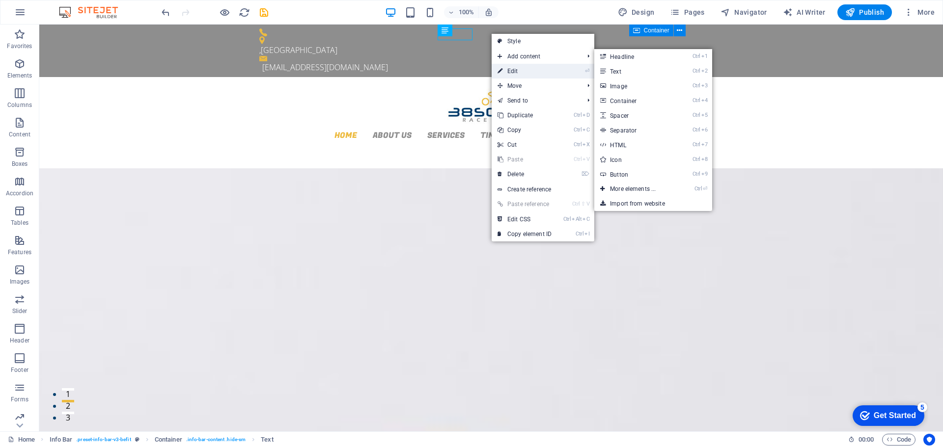
click at [513, 75] on link "⏎ Edit" at bounding box center [525, 71] width 66 height 15
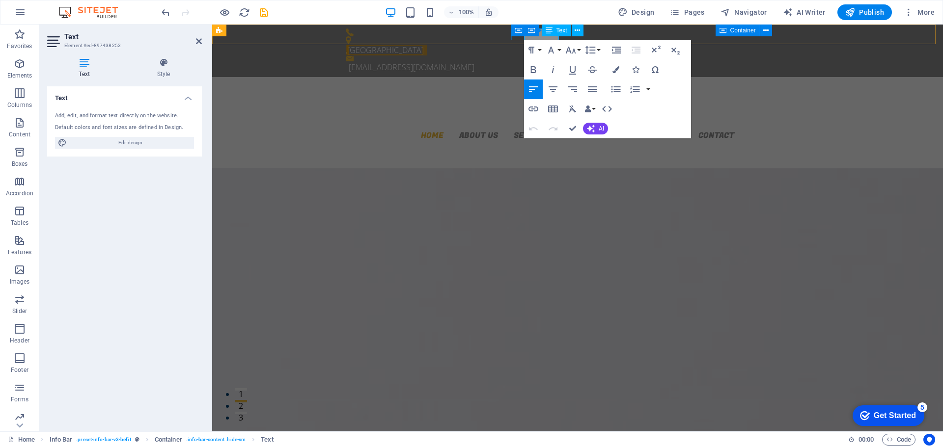
click at [424, 45] on span "[GEOGRAPHIC_DATA]" at bounding box center [424, 50] width 0 height 11
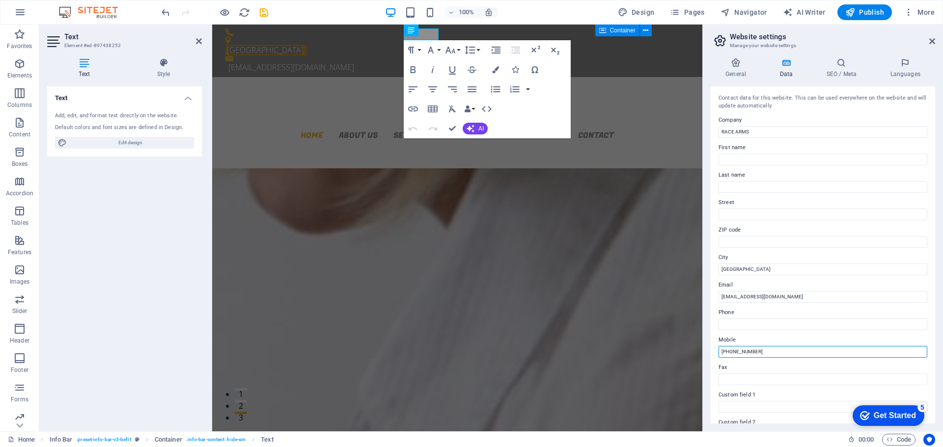
drag, startPoint x: 762, startPoint y: 355, endPoint x: 712, endPoint y: 354, distance: 50.6
click at [712, 354] on div "Contact data for this website. This can be used everywhere on the website and w…" at bounding box center [823, 254] width 224 height 337
click at [747, 329] on input "Phone" at bounding box center [822, 325] width 209 height 12
paste input "[PHONE_NUMBER]"
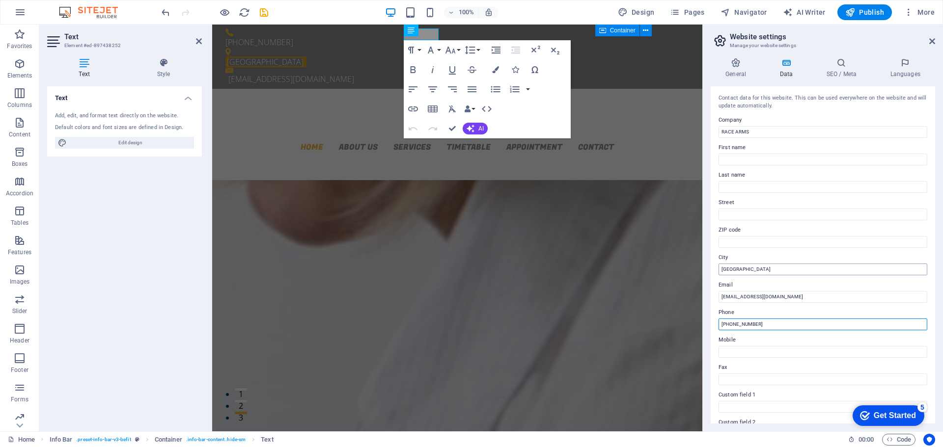
type input "[PHONE_NUMBER]"
click at [752, 265] on input "[GEOGRAPHIC_DATA]" at bounding box center [822, 270] width 209 height 12
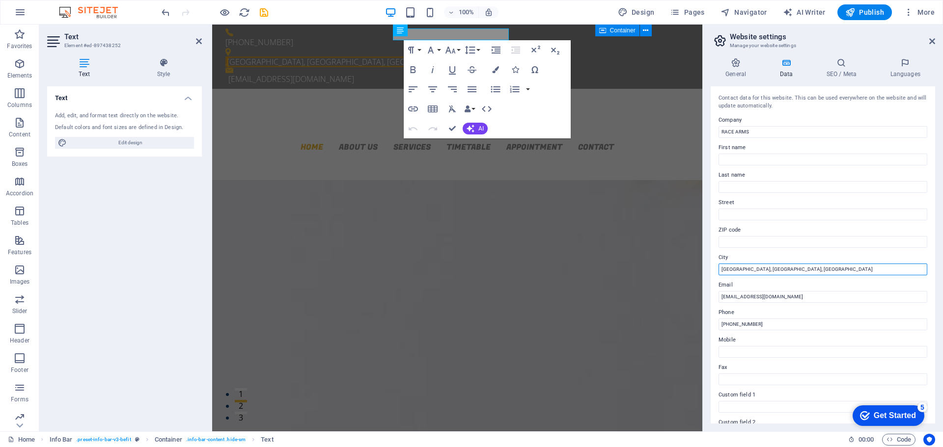
type input "[GEOGRAPHIC_DATA], [GEOGRAPHIC_DATA], [GEOGRAPHIC_DATA]"
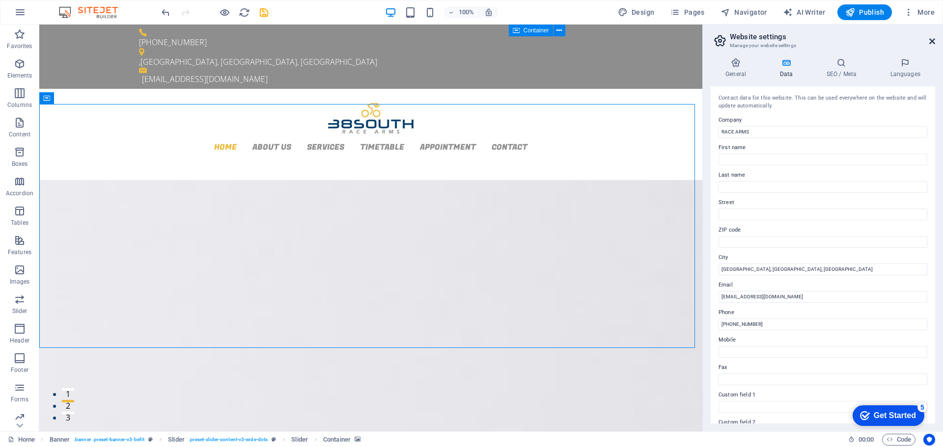
drag, startPoint x: 933, startPoint y: 44, endPoint x: 643, endPoint y: 77, distance: 292.6
click at [933, 44] on icon at bounding box center [932, 41] width 6 height 8
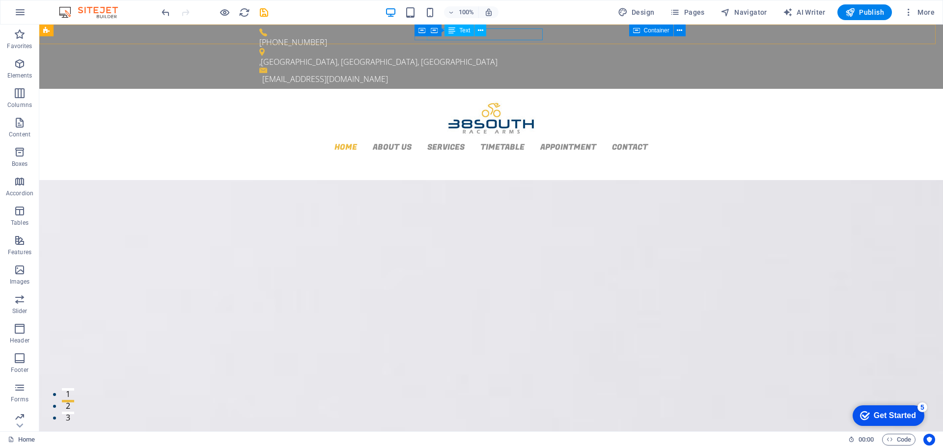
click at [448, 33] on icon at bounding box center [451, 31] width 7 height 12
click at [484, 33] on button at bounding box center [480, 31] width 12 height 12
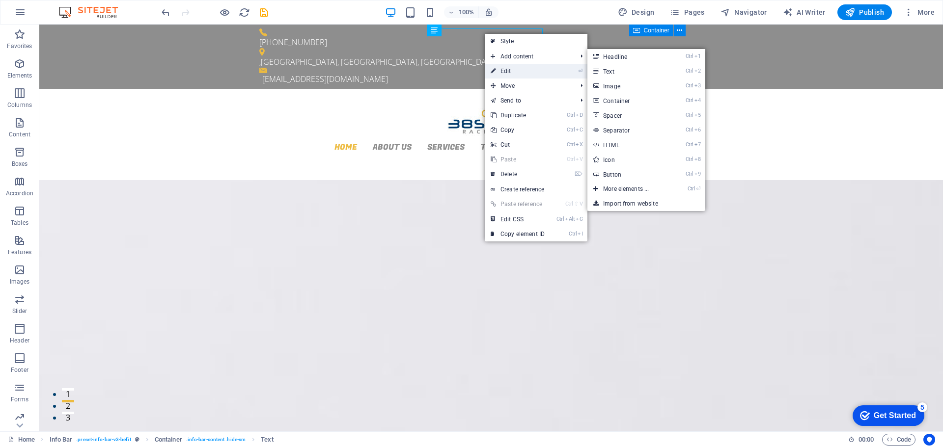
drag, startPoint x: 504, startPoint y: 72, endPoint x: 527, endPoint y: 132, distance: 64.2
click at [504, 72] on link "⏎ Edit" at bounding box center [518, 71] width 66 height 15
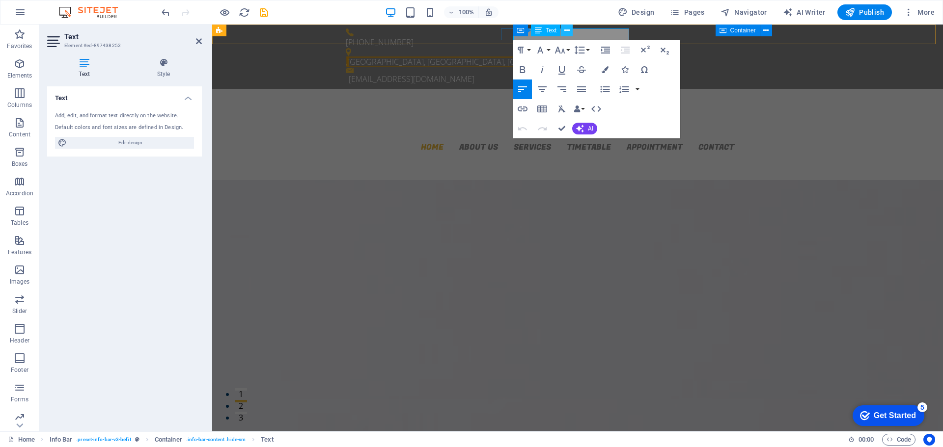
click at [565, 30] on icon at bounding box center [566, 31] width 5 height 10
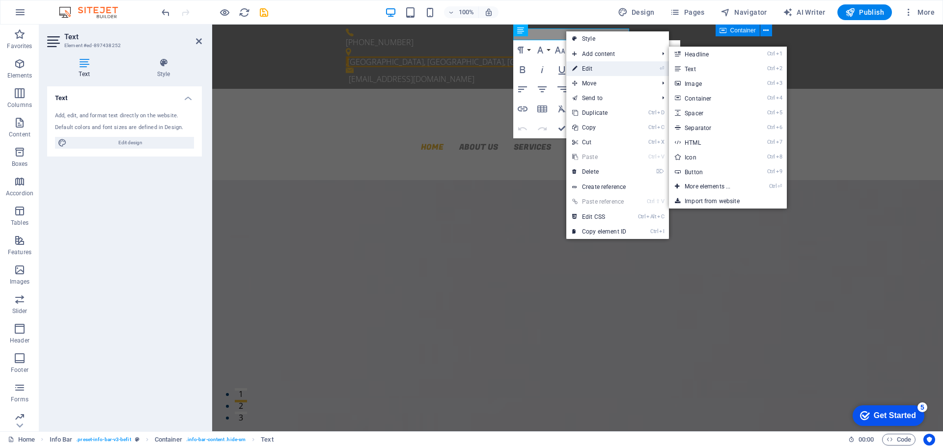
click at [591, 68] on link "⏎ Edit" at bounding box center [599, 68] width 66 height 15
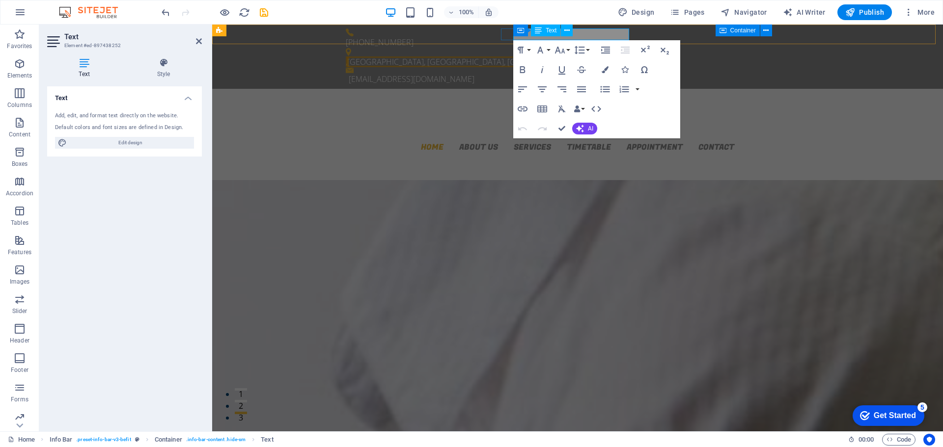
click at [584, 56] on span "[GEOGRAPHIC_DATA], [GEOGRAPHIC_DATA], [GEOGRAPHIC_DATA]" at bounding box center [584, 61] width 0 height 11
click at [719, 32] on icon at bounding box center [722, 31] width 7 height 12
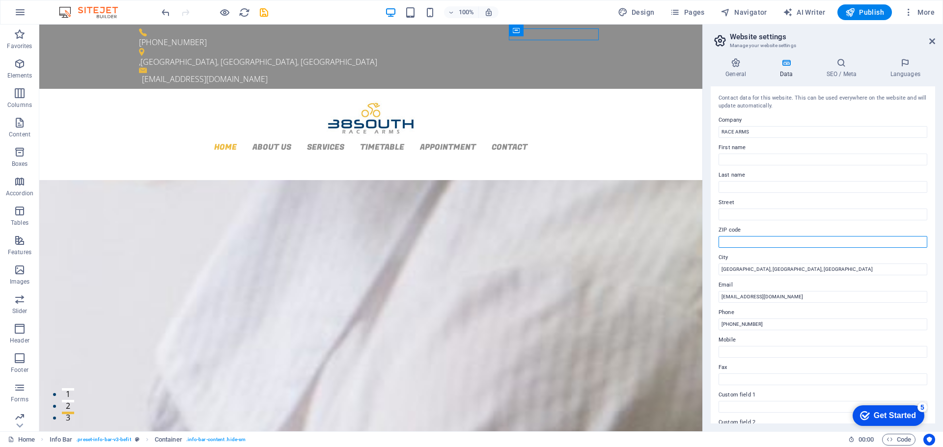
click at [743, 243] on input "ZIP code" at bounding box center [822, 242] width 209 height 12
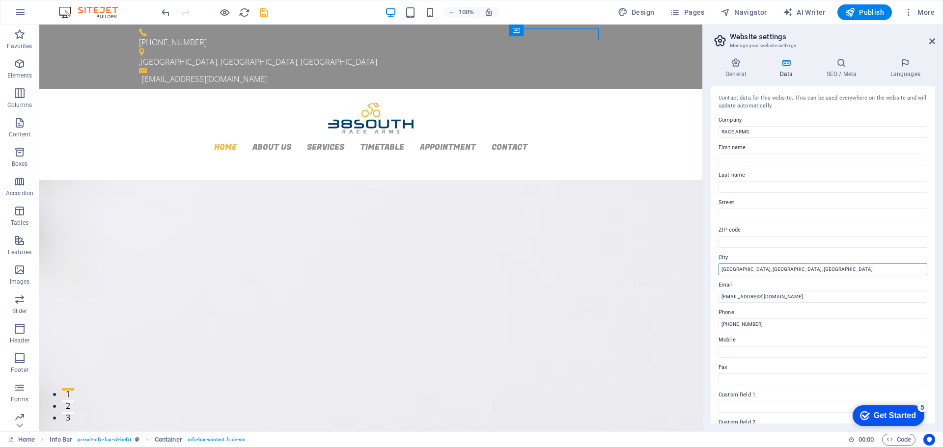
drag, startPoint x: 741, startPoint y: 268, endPoint x: 703, endPoint y: 274, distance: 38.3
click at [703, 274] on aside "Website settings Manage your website settings General Data SEO / Meta Languages…" at bounding box center [822, 228] width 241 height 407
type input "[GEOGRAPHIC_DATA], [GEOGRAPHIC_DATA]"
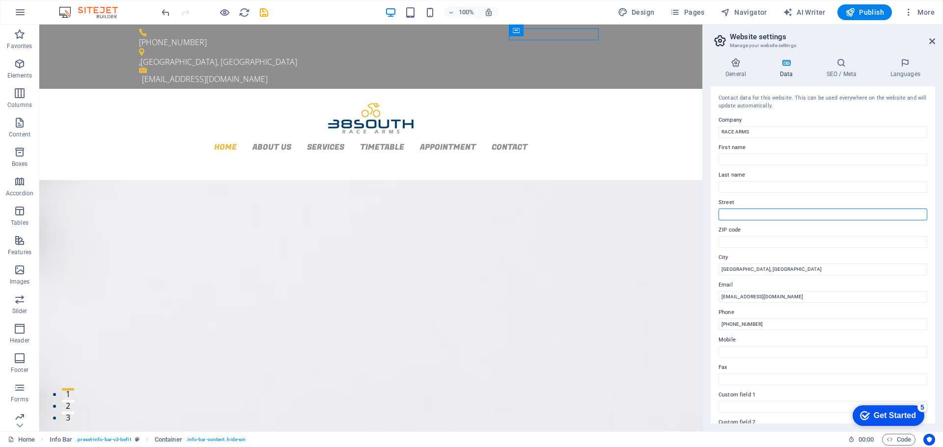
click at [762, 212] on input "Street" at bounding box center [822, 215] width 209 height 12
paste input "[GEOGRAPHIC_DATA]"
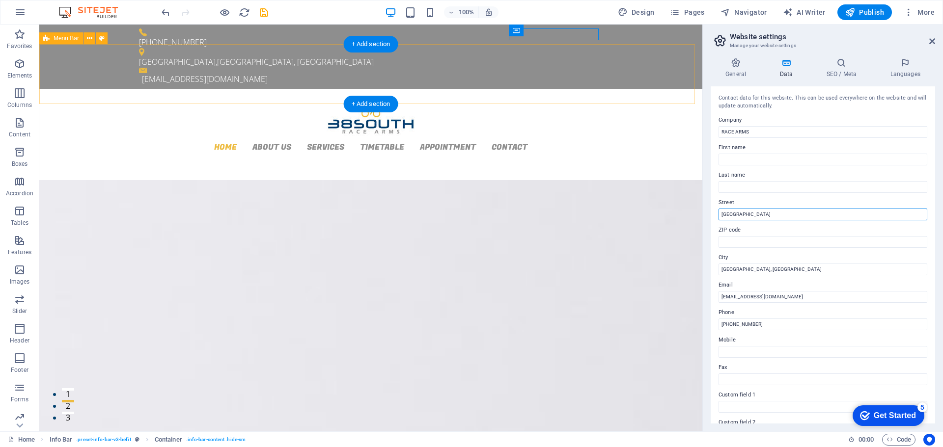
type input "[GEOGRAPHIC_DATA]"
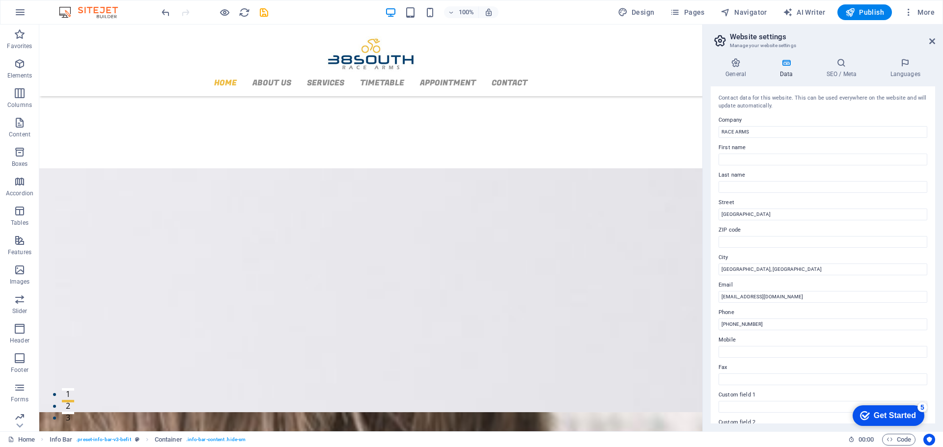
scroll to position [589, 0]
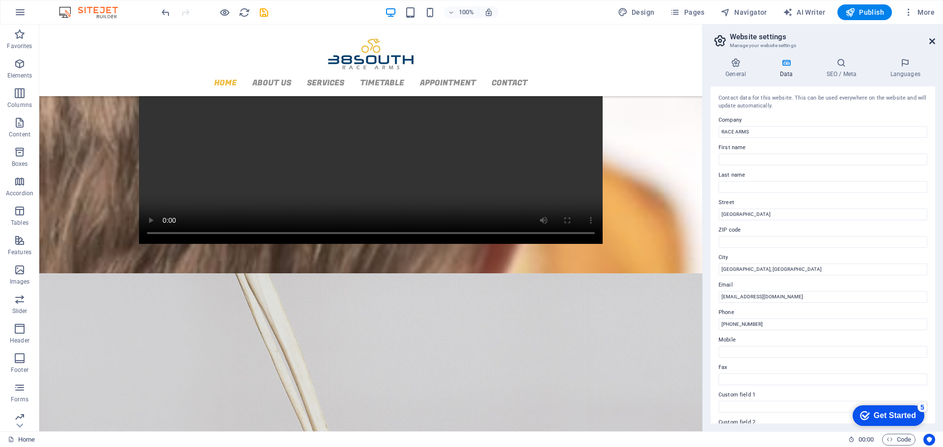
drag, startPoint x: 520, startPoint y: 229, endPoint x: 930, endPoint y: 41, distance: 451.3
click at [930, 41] on icon at bounding box center [932, 41] width 6 height 8
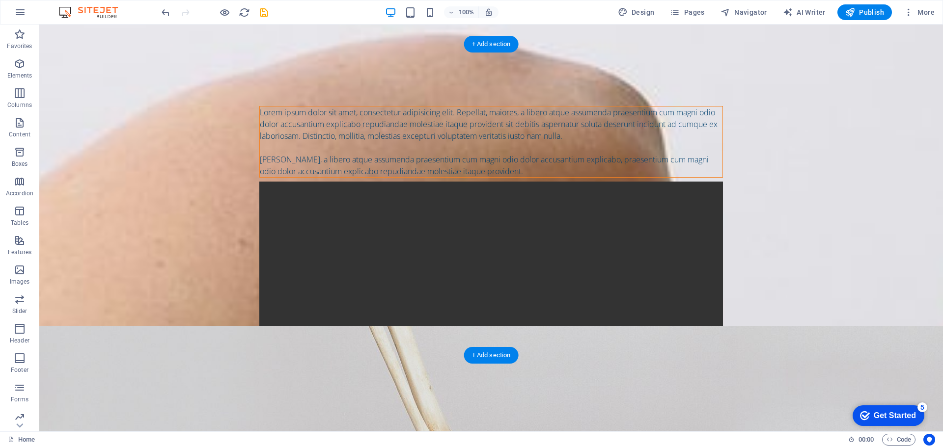
scroll to position [0, 0]
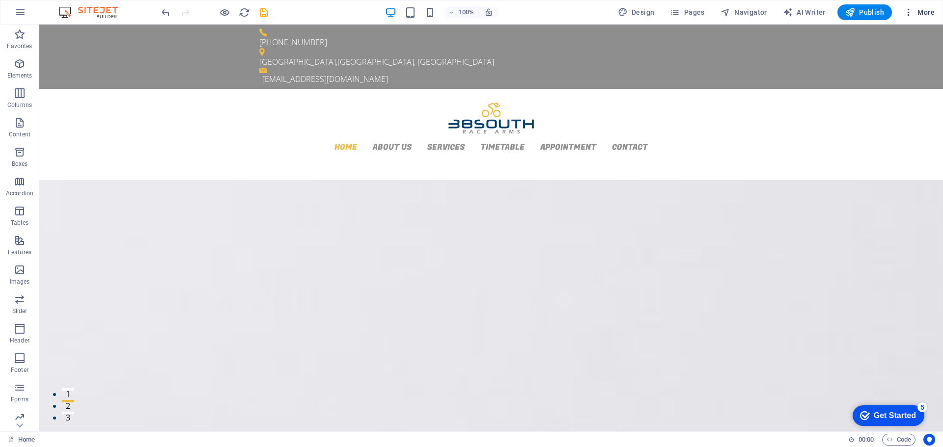
click at [909, 11] on icon "button" at bounding box center [909, 12] width 10 height 10
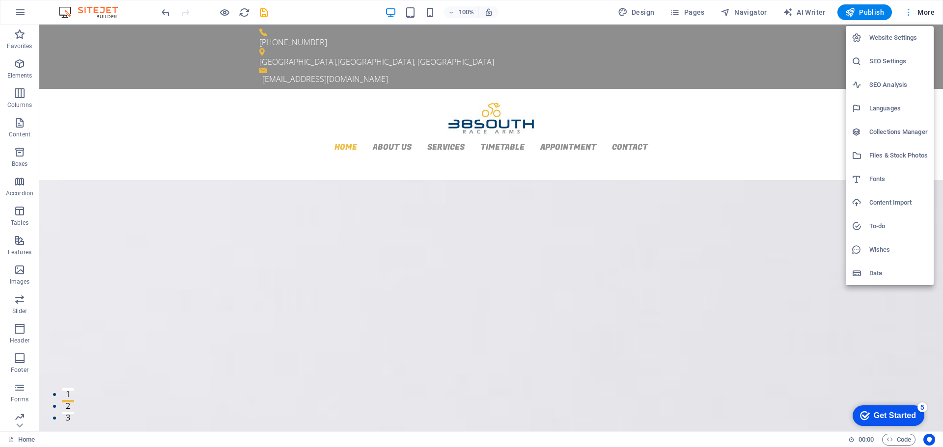
click at [909, 11] on div at bounding box center [471, 223] width 943 height 447
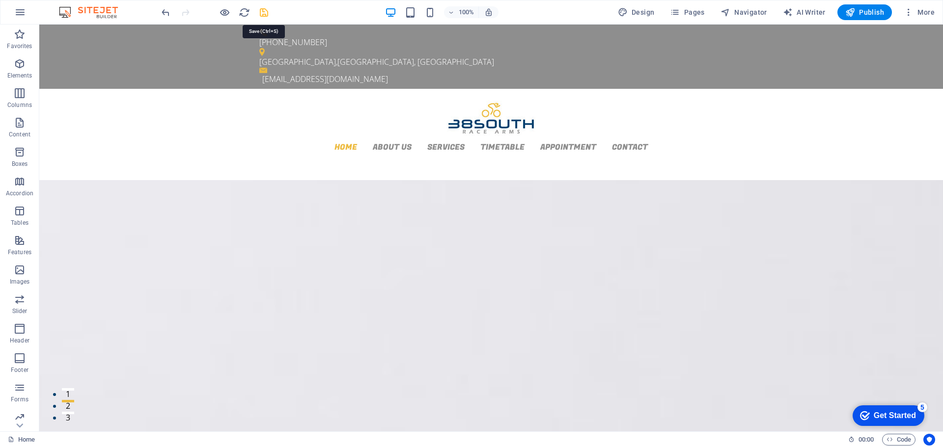
click at [265, 13] on icon "save" at bounding box center [263, 12] width 11 height 11
